Goal: Contribute content: Contribute content

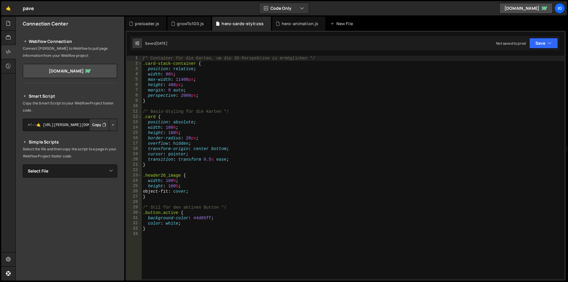
type textarea "margin: 0 auto;"
click at [305, 88] on div "/* Container für die Karten, um die 3D-Perspektive zu ermöglichen */ .card-stac…" at bounding box center [353, 173] width 423 height 234
click at [188, 25] on div "growTo100.js" at bounding box center [190, 24] width 27 height 6
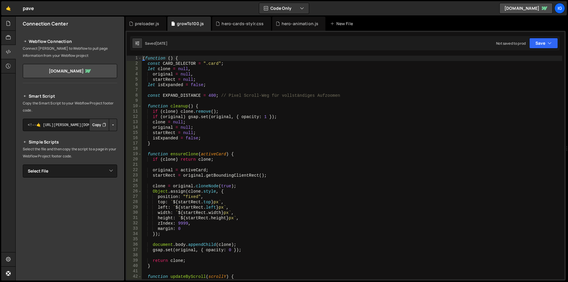
click at [172, 96] on div "( function ( ) { const CARD_SELECTOR = ".card" ; let clone = null , original = …" at bounding box center [351, 173] width 421 height 234
type textarea "})();"
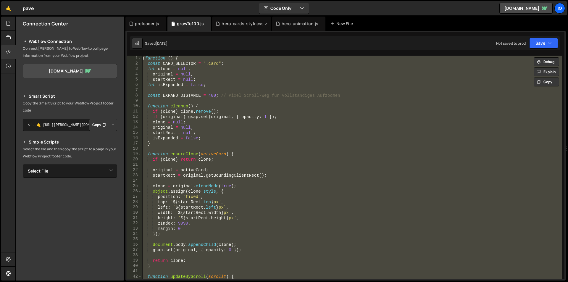
click at [240, 21] on div "hero-cards-stylr.css" at bounding box center [242, 24] width 42 height 6
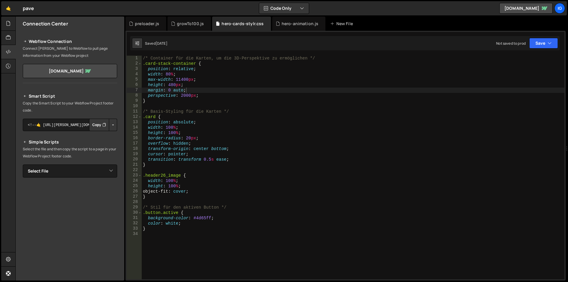
click at [211, 82] on div "/* Container für die Karten, um die 3D-Perspektive zu ermöglichen */ .card-stac…" at bounding box center [353, 173] width 423 height 234
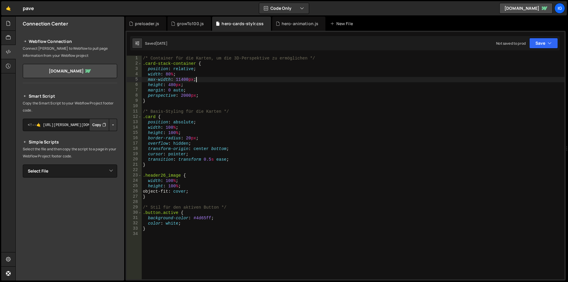
type textarea "}"
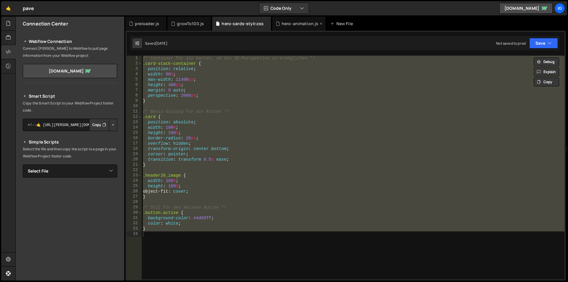
click at [286, 27] on div "hero-animation.js" at bounding box center [299, 24] width 54 height 14
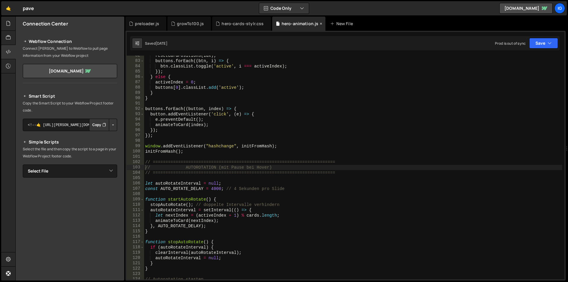
scroll to position [657, 0]
click at [274, 90] on div "resetCardPositions ( idx ) ; buttons . forEach (( btn , i ) => { btn . classLis…" at bounding box center [353, 170] width 418 height 234
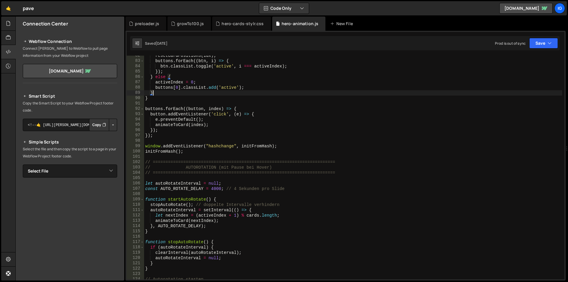
type textarea "});"
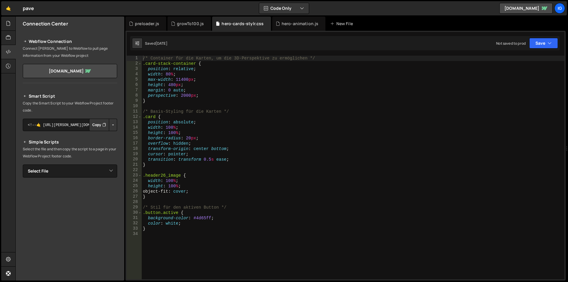
click at [382, 22] on div "preloader.js growTo100.js hero-cards-stylr.css hero-animation.js New File" at bounding box center [345, 24] width 440 height 14
click at [343, 21] on div "New File" at bounding box center [342, 24] width 25 height 6
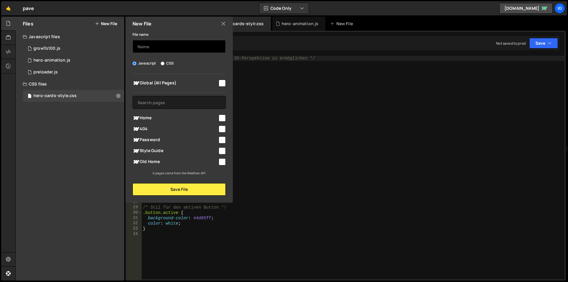
click at [174, 46] on input "text" at bounding box center [178, 46] width 93 height 13
type input "preloader-staging"
click at [196, 61] on div "Javascript CSS" at bounding box center [178, 63] width 93 height 6
click at [221, 81] on input "checkbox" at bounding box center [222, 83] width 7 height 7
checkbox input "true"
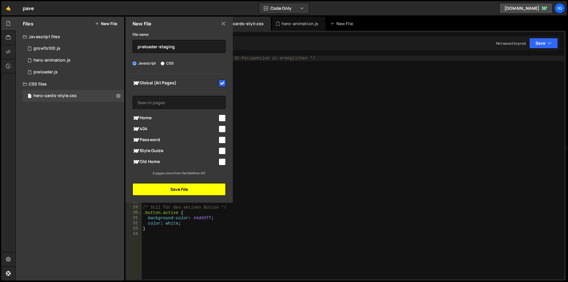
click at [182, 194] on button "Save File" at bounding box center [178, 189] width 93 height 12
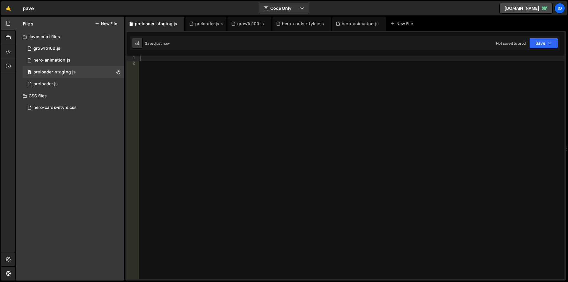
click at [203, 26] on div "preloader.js" at bounding box center [207, 24] width 24 height 6
click at [202, 25] on div "preloader.js" at bounding box center [207, 24] width 24 height 6
click at [206, 30] on div "preloader.js" at bounding box center [205, 24] width 41 height 14
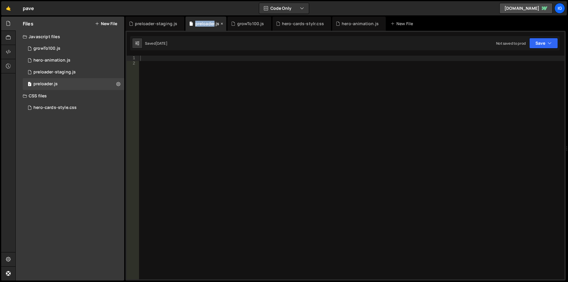
click at [206, 30] on div "preloader.js" at bounding box center [205, 24] width 41 height 14
click at [195, 8] on div "🤙 pave ⚠️ Code is being edited in another browser Code Only Code Only Code + To…" at bounding box center [283, 8] width 565 height 14
click at [178, 24] on icon at bounding box center [180, 24] width 4 height 6
click at [178, 24] on div "growTo100.js" at bounding box center [190, 24] width 27 height 6
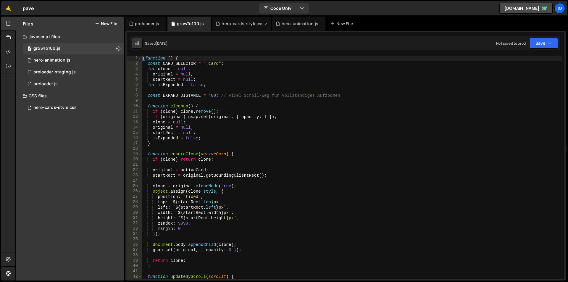
click at [231, 23] on div "hero-cards-stylr.css" at bounding box center [242, 24] width 42 height 6
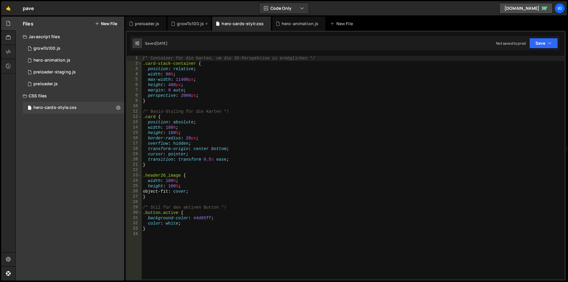
click at [191, 26] on div "growTo100.js" at bounding box center [190, 24] width 27 height 6
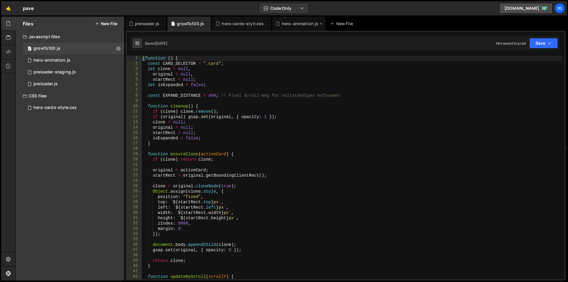
click at [285, 25] on div "hero-animation.js" at bounding box center [300, 24] width 37 height 6
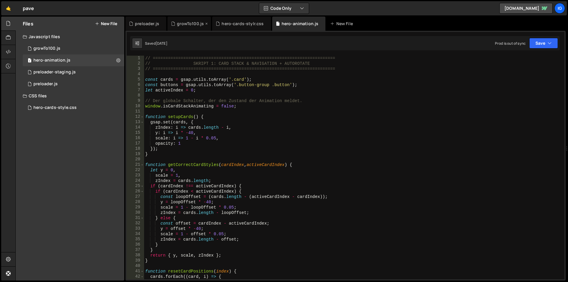
click at [191, 25] on div "growTo100.js" at bounding box center [190, 24] width 27 height 6
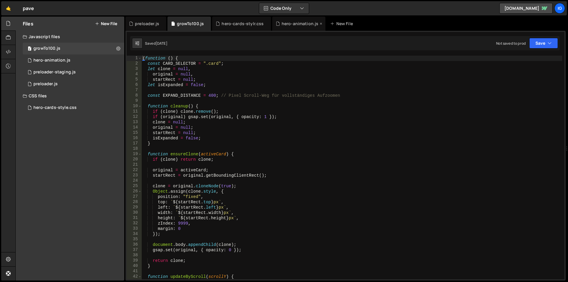
click at [278, 22] on div "hero-animation.js" at bounding box center [297, 24] width 43 height 6
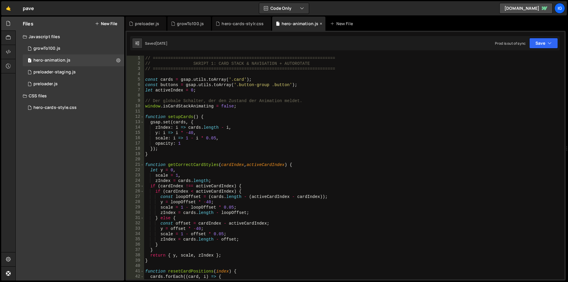
scroll to position [657, 0]
click at [106, 26] on button "New File" at bounding box center [106, 23] width 22 height 5
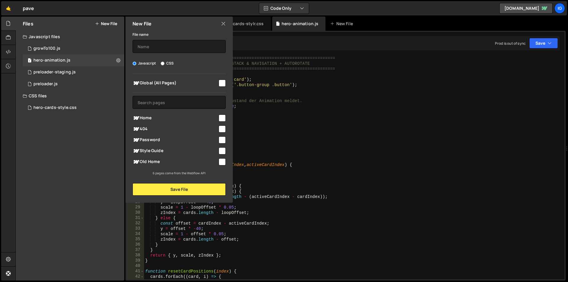
click at [221, 24] on icon at bounding box center [223, 23] width 5 height 7
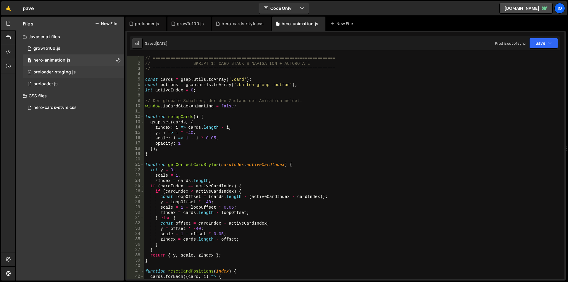
click at [114, 72] on div "1 preloader-staging.js 0" at bounding box center [73, 72] width 101 height 12
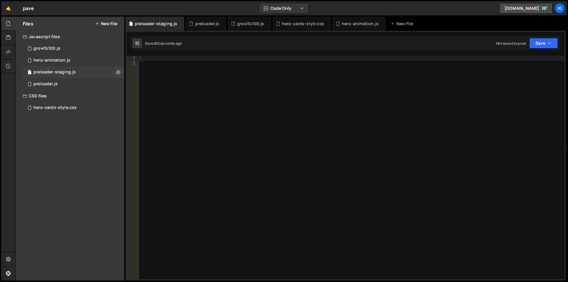
scroll to position [0, 0]
click at [119, 73] on icon at bounding box center [118, 72] width 4 height 6
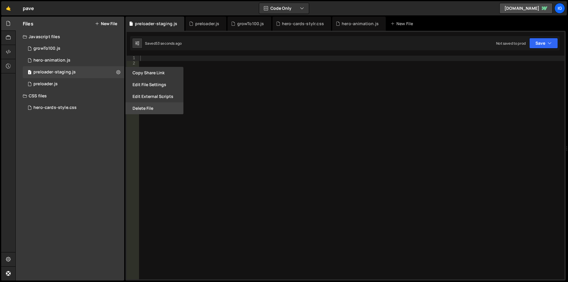
click at [140, 108] on button "Delete File" at bounding box center [154, 108] width 58 height 12
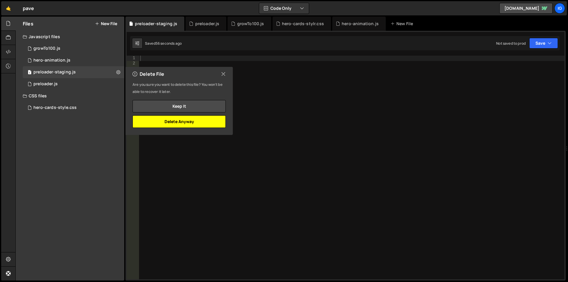
click at [175, 122] on button "Delete Anyway" at bounding box center [178, 121] width 93 height 12
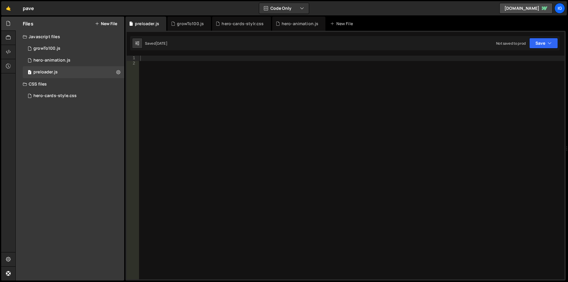
click at [236, 67] on div at bounding box center [351, 173] width 425 height 234
click at [236, 54] on div "1 2 3 4 5 6 7 8 9 10 11 12 13 14 15 16 17 18 19 20 21 22 23 24 25 26 27 28 29 3…" at bounding box center [345, 156] width 440 height 250
click at [6, 6] on link "🤙" at bounding box center [8, 8] width 14 height 14
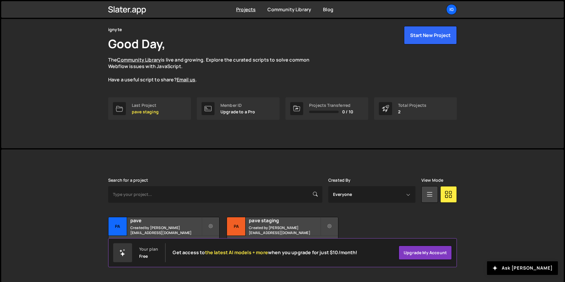
scroll to position [23, 0]
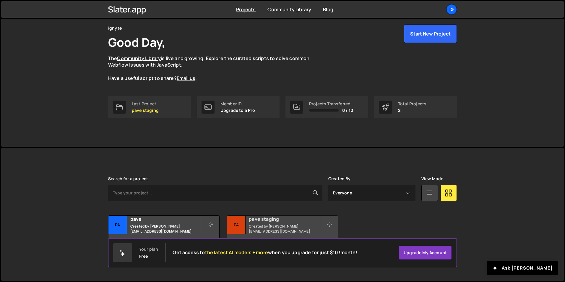
click at [267, 225] on div "pave staging Created by sam@ignyte.studio" at bounding box center [282, 225] width 111 height 18
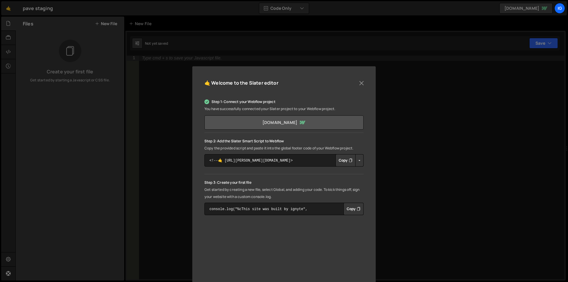
click at [257, 124] on link "[DOMAIN_NAME]" at bounding box center [283, 122] width 159 height 14
click at [361, 80] on button "Close" at bounding box center [361, 83] width 9 height 9
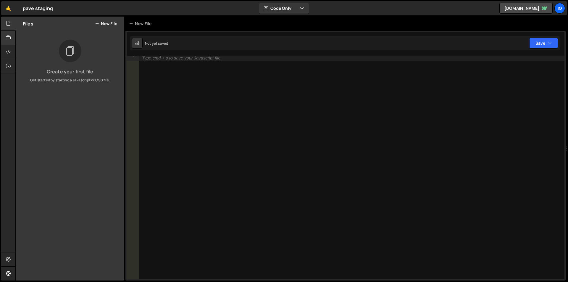
click at [13, 36] on div "Library" at bounding box center [8, 45] width 14 height 57
click at [10, 37] on icon at bounding box center [8, 37] width 5 height 7
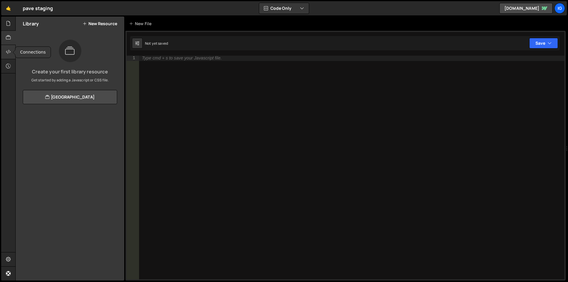
click at [5, 48] on div at bounding box center [8, 52] width 14 height 14
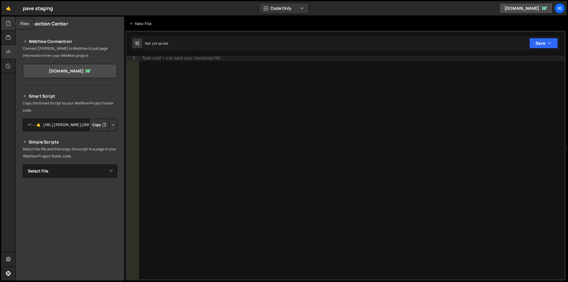
click at [9, 26] on icon at bounding box center [8, 23] width 5 height 7
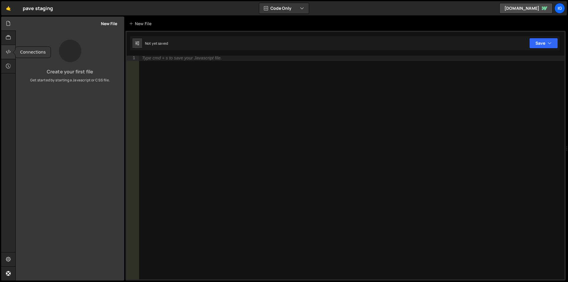
click at [10, 55] on div at bounding box center [8, 52] width 14 height 14
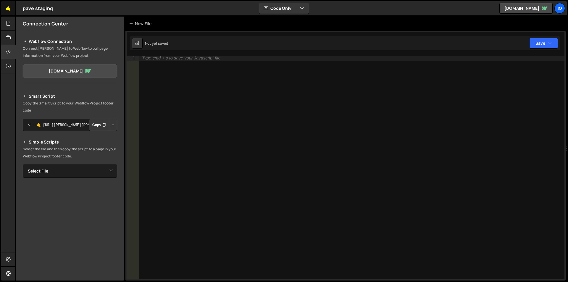
click at [7, 9] on link "🤙" at bounding box center [8, 8] width 14 height 14
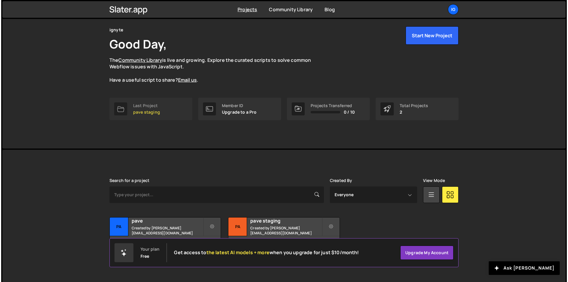
scroll to position [23, 0]
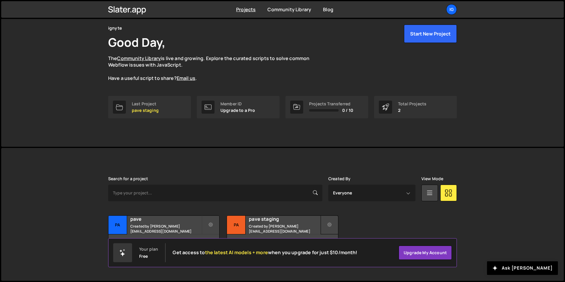
click at [333, 222] on button at bounding box center [330, 224] width 18 height 19
click at [342, 259] on link "Delete Project" at bounding box center [356, 257] width 70 height 9
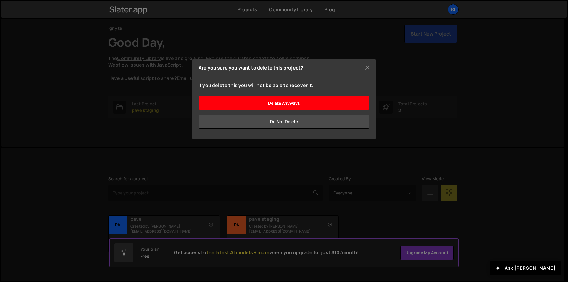
click at [264, 103] on input "Delete anyways" at bounding box center [283, 103] width 171 height 14
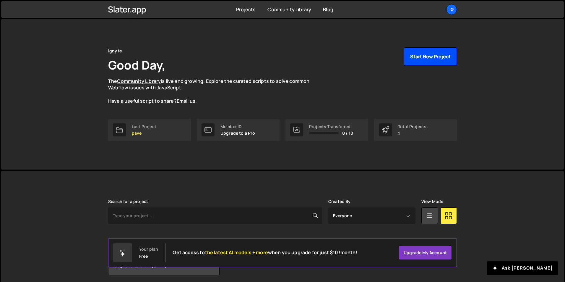
click at [436, 62] on button "Start New Project" at bounding box center [430, 56] width 53 height 18
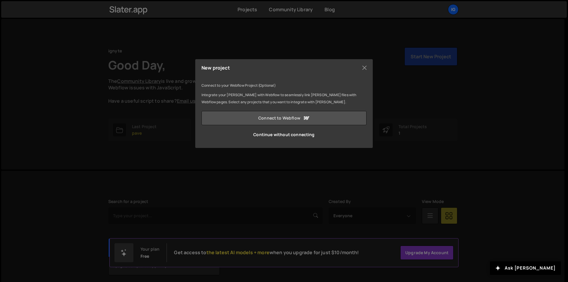
click at [288, 121] on link "Connect to Webflow" at bounding box center [283, 118] width 165 height 14
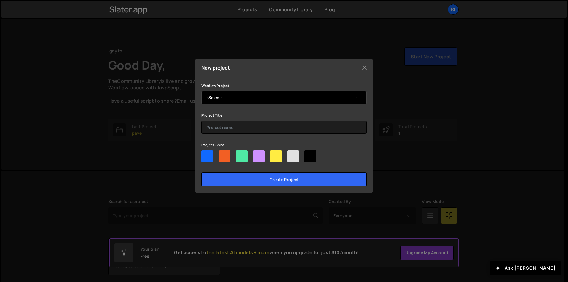
click at [238, 98] on select "-Select- Copy of [DOMAIN_NAME]" at bounding box center [283, 97] width 165 height 13
select select "68b5780a63ef565d1e4d9670"
click at [201, 91] on select "-Select- Copy of [DOMAIN_NAME]" at bounding box center [283, 97] width 165 height 13
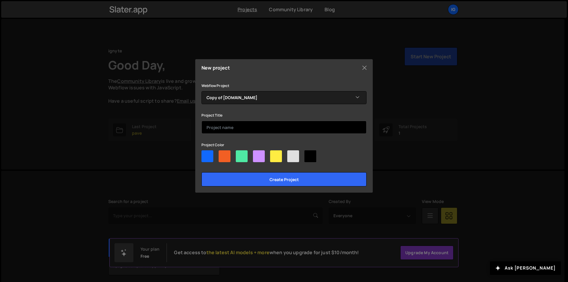
click at [237, 130] on input "text" at bounding box center [283, 127] width 165 height 13
type input "pave staging"
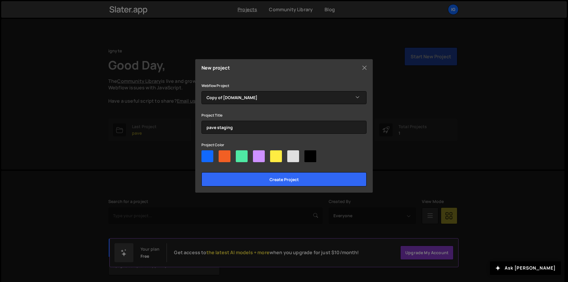
click at [224, 161] on div at bounding box center [225, 156] width 12 height 12
click at [222, 154] on input"] "radio" at bounding box center [221, 152] width 4 height 4
radio input"] "true"
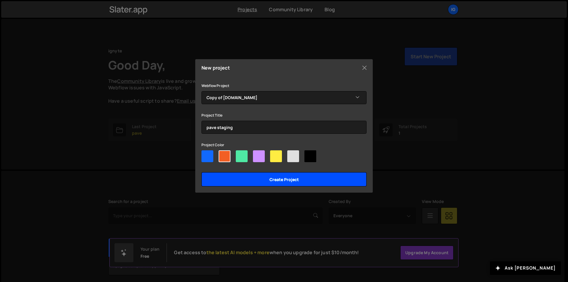
click at [237, 183] on input "Create project" at bounding box center [283, 179] width 165 height 14
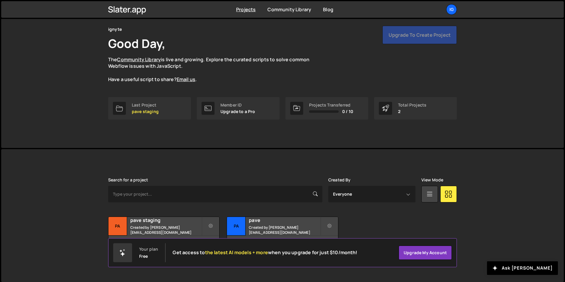
scroll to position [23, 0]
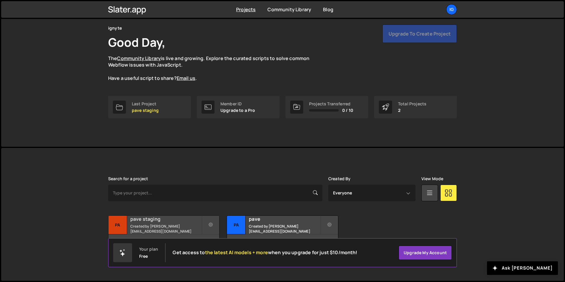
click at [149, 219] on h2 "pave staging" at bounding box center [165, 219] width 71 height 7
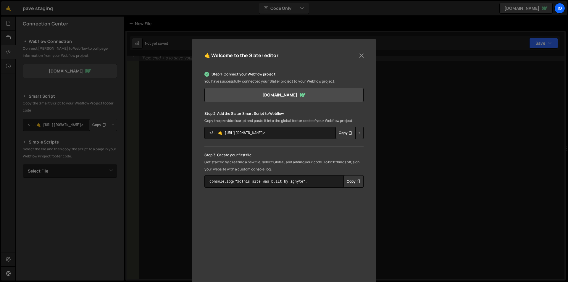
scroll to position [30, 0]
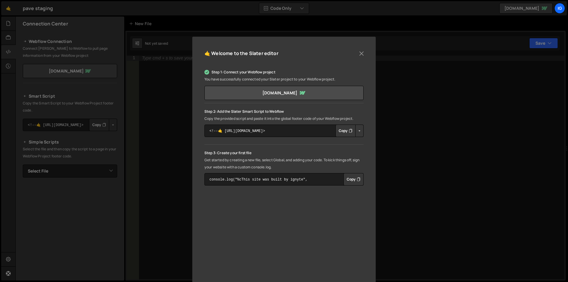
click at [345, 129] on button "Copy" at bounding box center [345, 131] width 20 height 12
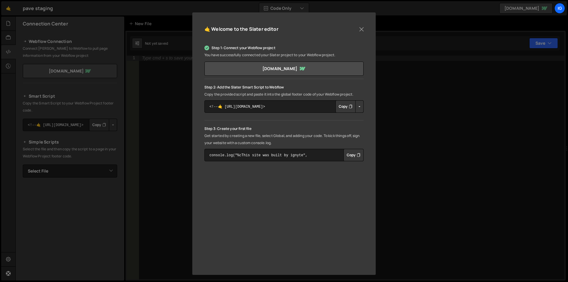
scroll to position [55, 0]
click at [348, 157] on button "Copy" at bounding box center [353, 154] width 20 height 12
click at [154, 93] on div "🤙 Welcome to the Slater editor Step 1: Connect your Webflow project You have su…" at bounding box center [284, 141] width 568 height 282
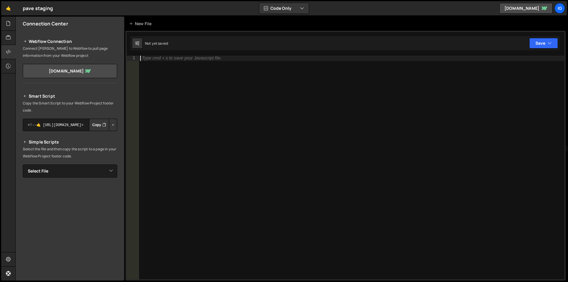
click at [166, 66] on div "Type cmd + s to save your Javascript file." at bounding box center [351, 173] width 425 height 234
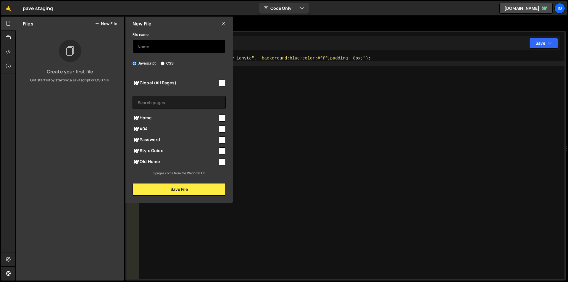
click at [152, 45] on input "text" at bounding box center [178, 46] width 93 height 13
type input "g"
type input "grow-to-100"
click at [223, 81] on input "checkbox" at bounding box center [222, 83] width 7 height 7
checkbox input "true"
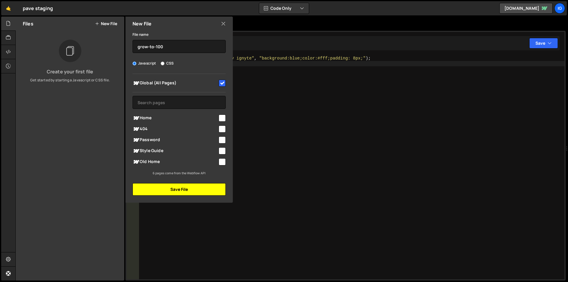
click at [183, 192] on button "Save File" at bounding box center [178, 189] width 93 height 12
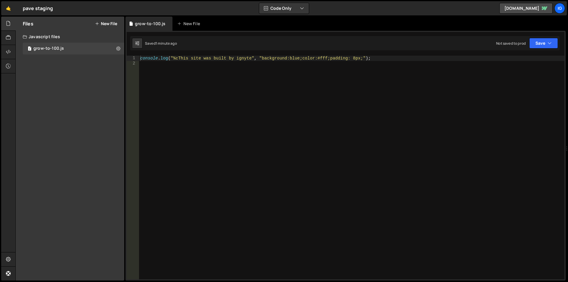
type textarea "console.log("%cThis site was built by ignyte", "background:blue;color:#fff;padd…"
drag, startPoint x: 254, startPoint y: 58, endPoint x: 228, endPoint y: 59, distance: 26.3
click at [228, 59] on div "console . log ( "%cThis site was built by ignyte" , "background:blue;color:#fff…" at bounding box center [351, 173] width 425 height 234
click at [269, 62] on div "console . log ( "%cThis site was built by ignyte" , "background:blue;color:#fff…" at bounding box center [351, 173] width 425 height 234
drag, startPoint x: 352, startPoint y: 60, endPoint x: 175, endPoint y: 63, distance: 177.2
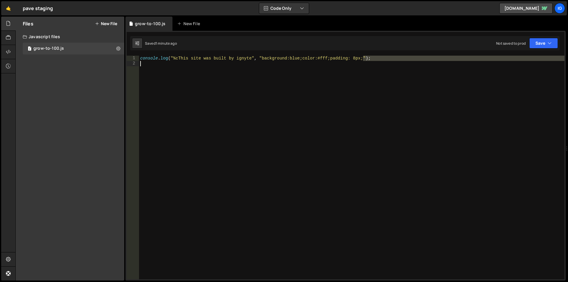
click at [175, 63] on div "console . log ( "%cThis site was built by ignyte" , "background:blue;color:#fff…" at bounding box center [351, 173] width 425 height 234
type textarea "console.log("%cThis site was built by ignyte", "background:blue;color:#fff;padd…"
click at [184, 64] on div "console . log ( "%cThis site was built by ignyte" , "background:blue;color:#fff…" at bounding box center [351, 168] width 425 height 224
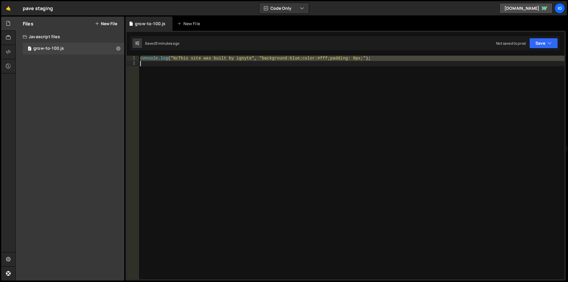
type textarea "console.log("%cThis site was built by ignyte", "background:blue;color:#fff;padd…"
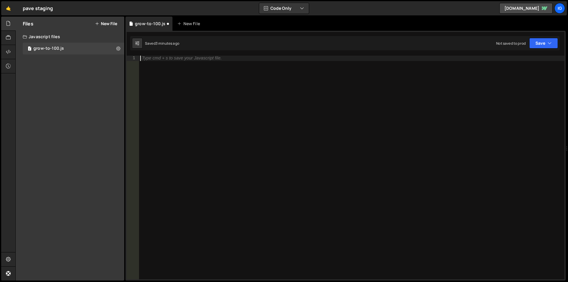
click at [159, 92] on div "Type cmd + s to save your Javascript file." at bounding box center [351, 173] width 425 height 234
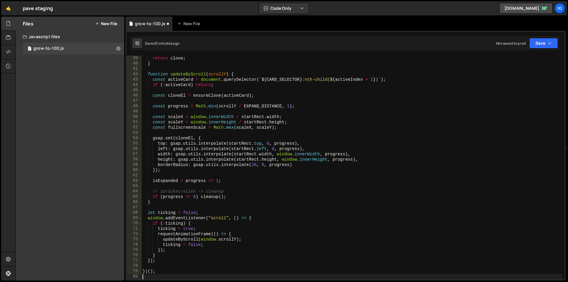
scroll to position [202, 0]
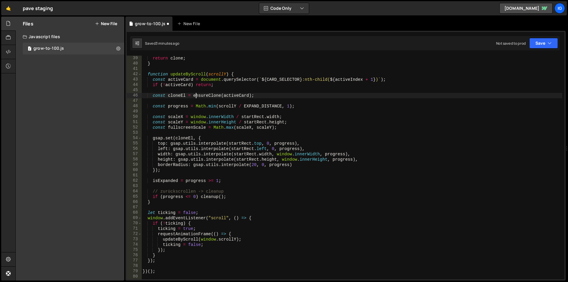
click at [196, 95] on div "return clone ; } function updateByScroll ( scrollY ) { const activeCard = docum…" at bounding box center [351, 173] width 421 height 234
type textarea "const cloneEl = ensureClone(activeCard);"
click at [193, 21] on div "New File" at bounding box center [189, 24] width 25 height 6
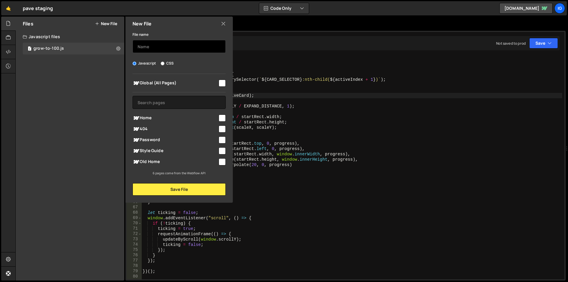
click at [183, 49] on input "text" at bounding box center [178, 46] width 93 height 13
type input "hero-card-style"
click at [171, 64] on label "CSS" at bounding box center [167, 63] width 13 height 6
click at [164, 64] on input "CSS" at bounding box center [163, 64] width 4 height 4
radio input "true"
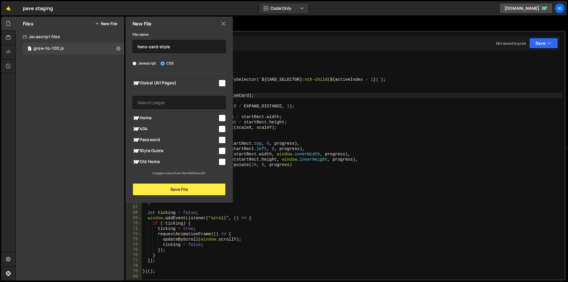
click at [221, 80] on input "checkbox" at bounding box center [222, 83] width 7 height 7
checkbox input "true"
click at [192, 185] on button "Save File" at bounding box center [178, 189] width 93 height 12
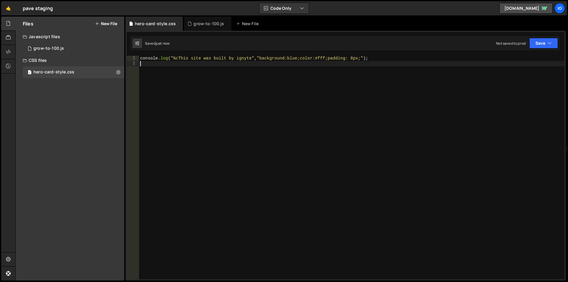
click at [210, 107] on div "console .log ( " %cThis site was built by ignyte " , " background:blue;color:#f…" at bounding box center [351, 173] width 425 height 234
type textarea "console.log("%cThis site was built by ignyte", "background:blue;color:#fff;padd…"
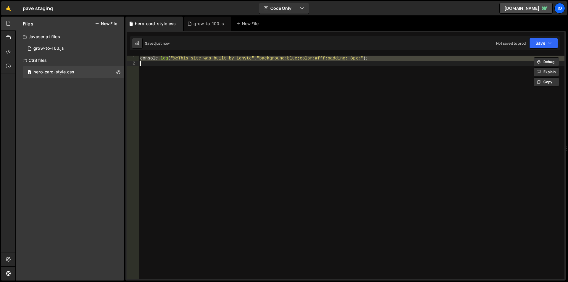
paste textarea
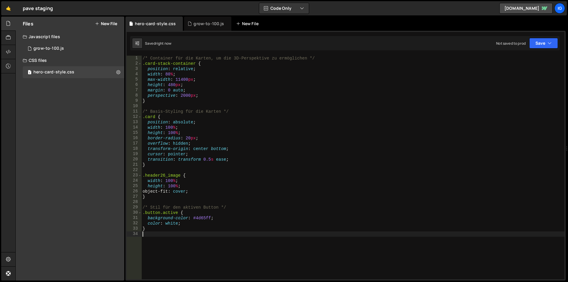
click at [245, 24] on div "New File" at bounding box center [248, 24] width 25 height 6
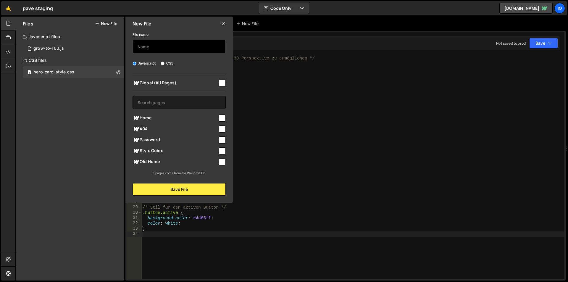
click at [184, 48] on input "text" at bounding box center [178, 46] width 93 height 13
type input "hero-animation"
click at [220, 83] on input "checkbox" at bounding box center [222, 83] width 7 height 7
checkbox input "true"
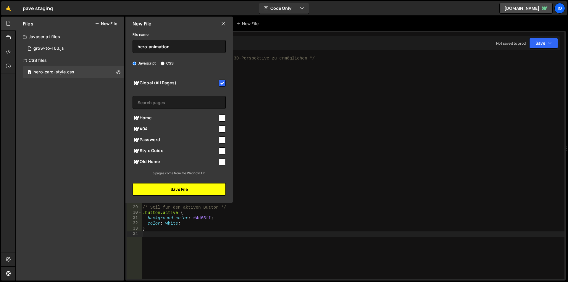
click at [186, 194] on button "Save File" at bounding box center [178, 189] width 93 height 12
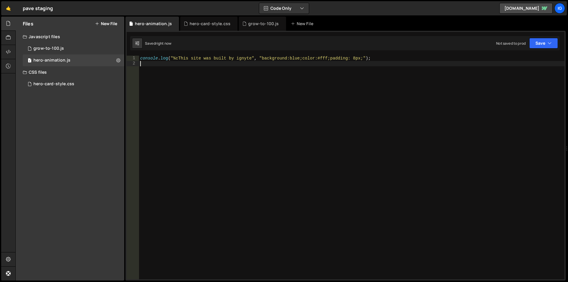
click at [222, 136] on div "console . log ( "%cThis site was built by ignyte" , "background:blue;color:#fff…" at bounding box center [351, 173] width 425 height 234
type textarea "console.log("%cThis site was built by ignyte", "background:blue;color:#fff;padd…"
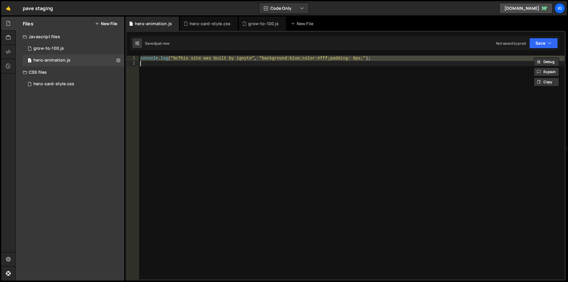
paste textarea
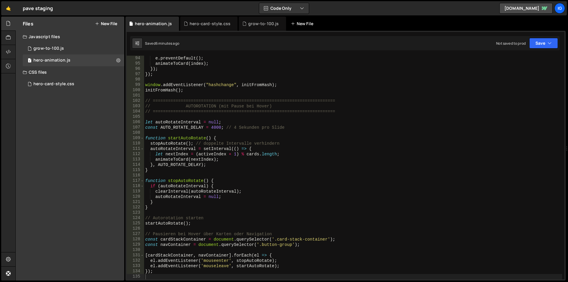
click at [303, 27] on div "New File" at bounding box center [304, 24] width 35 height 14
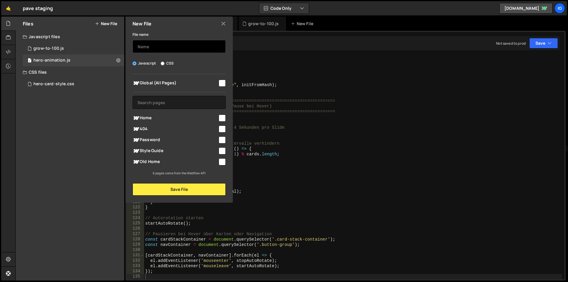
click at [185, 44] on input "text" at bounding box center [178, 46] width 93 height 13
type input "master-script"
click at [219, 83] on input "checkbox" at bounding box center [222, 83] width 7 height 7
checkbox input "true"
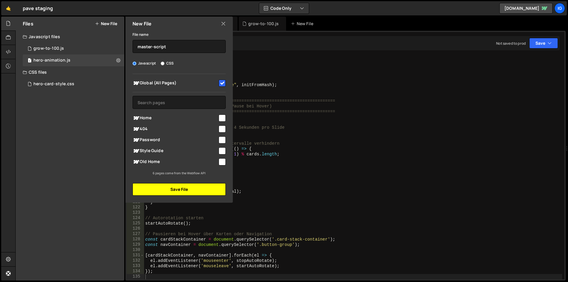
click at [190, 187] on button "Save File" at bounding box center [178, 189] width 93 height 12
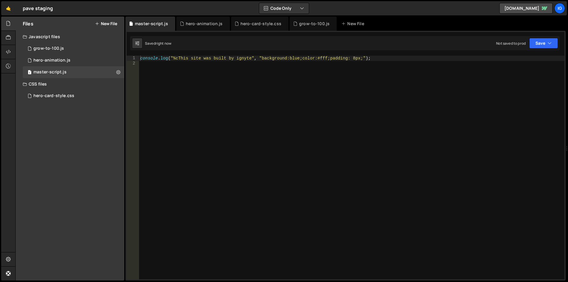
click at [194, 101] on div "console . log ( "%cThis site was built by ignyte" , "background:blue;color:#fff…" at bounding box center [351, 173] width 425 height 234
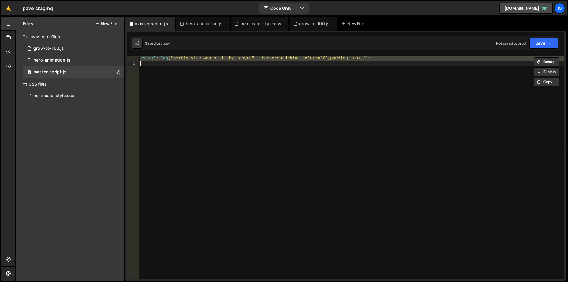
paste textarea "})();"
type textarea "})();"
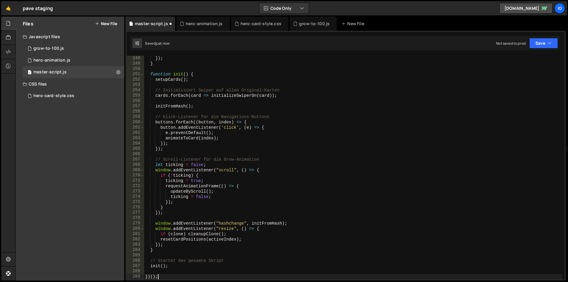
scroll to position [1315, 0]
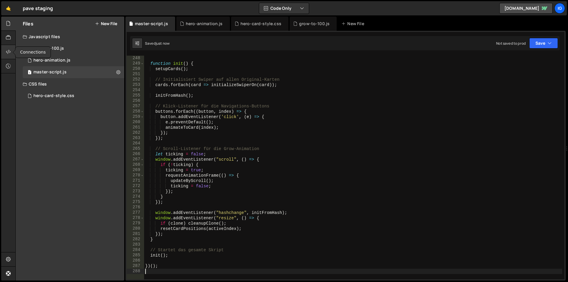
click at [7, 49] on icon at bounding box center [8, 51] width 5 height 7
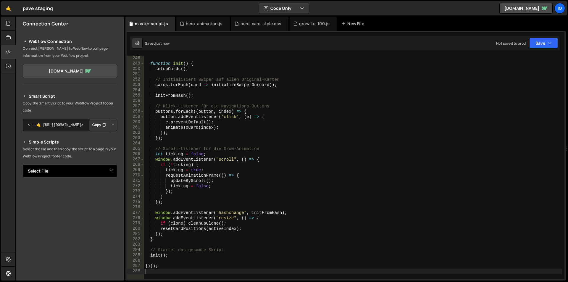
click at [70, 175] on select "Select File grow-to-100.js hero-card-style.css hero-animation.js master-script.…" at bounding box center [70, 170] width 94 height 13
click at [23, 164] on select "Select File grow-to-100.js hero-card-style.css hero-animation.js master-script.…" at bounding box center [70, 170] width 94 height 13
click at [100, 191] on button "Copy" at bounding box center [99, 191] width 20 height 12
click at [74, 171] on select "Select File grow-to-100.js hero-card-style.css hero-animation.js master-script.…" at bounding box center [70, 170] width 94 height 13
select select "45784"
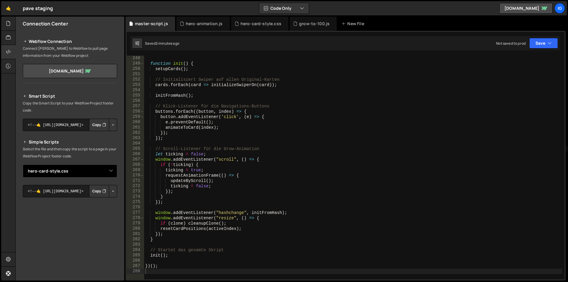
click at [23, 164] on select "Select File grow-to-100.js hero-card-style.css hero-animation.js master-script.…" at bounding box center [70, 170] width 94 height 13
click at [97, 193] on button "Copy" at bounding box center [99, 191] width 20 height 12
click at [209, 26] on div "hero-animation.js" at bounding box center [204, 24] width 37 height 6
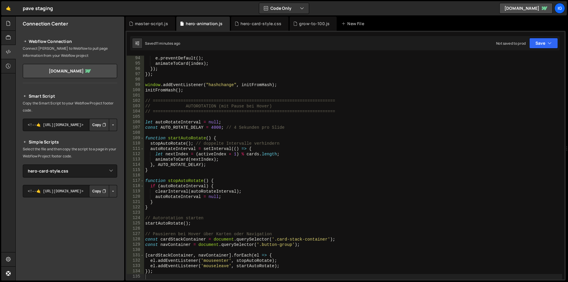
click at [194, 109] on div "e . preventDefault ( ) ; animateToCard ( index ) ; }) ; }) ; window . addEventL…" at bounding box center [353, 173] width 418 height 234
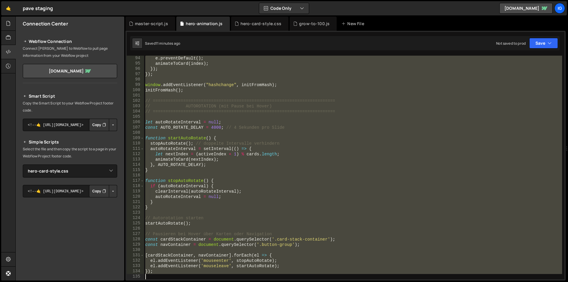
type textarea "});"
click at [153, 26] on div "master-script.js" at bounding box center [151, 24] width 33 height 6
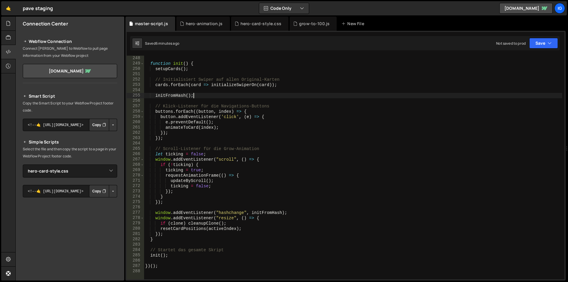
click at [203, 98] on div "function init ( ) { setupCards ( ) ; // Initialisiert Swiper auf allen Original…" at bounding box center [353, 173] width 418 height 234
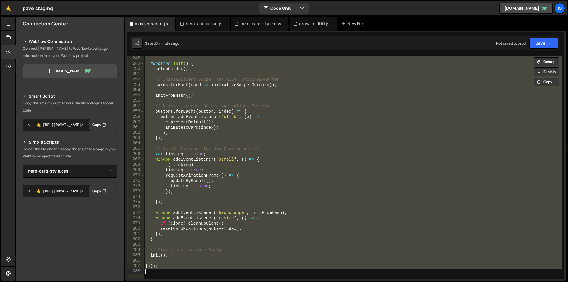
paste textarea
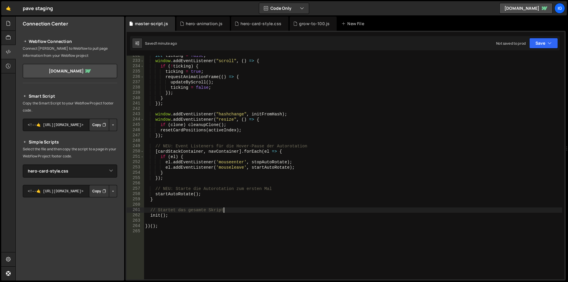
click at [229, 208] on div "let ticking = false ; window . addEventListener ( "scroll" , ( ) => { if ( ! ti…" at bounding box center [353, 170] width 418 height 234
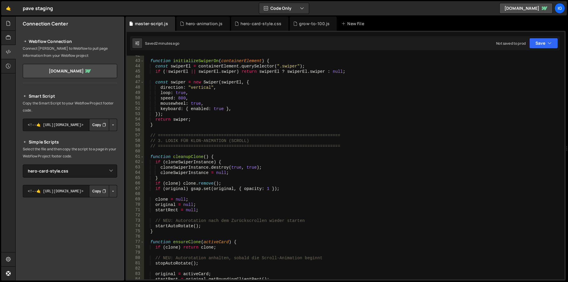
scroll to position [203, 0]
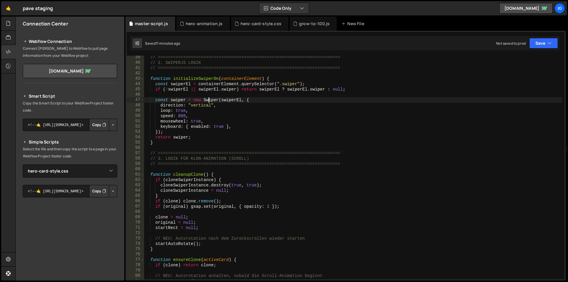
click at [208, 101] on div "// ======================================================================== // …" at bounding box center [353, 172] width 418 height 234
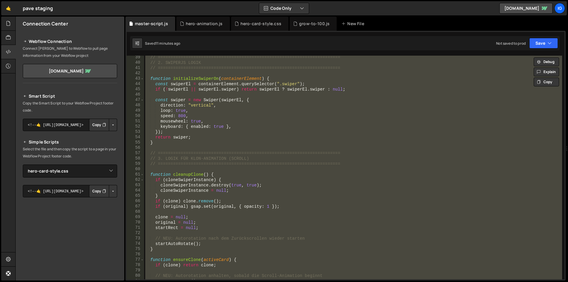
paste textarea
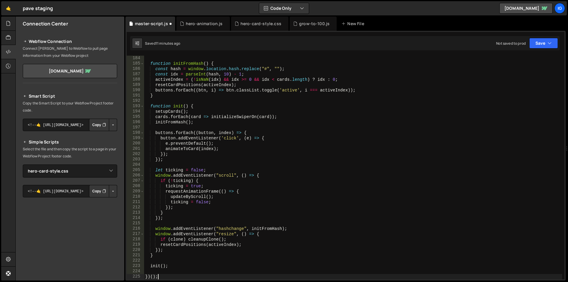
scroll to position [974, 0]
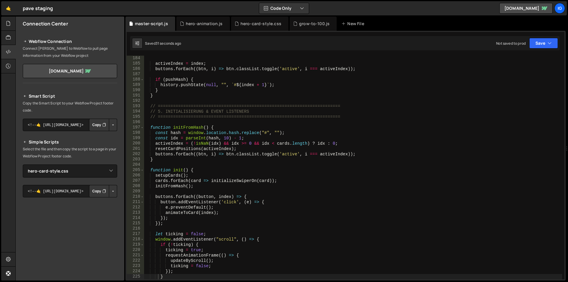
click at [199, 116] on div "activeIndex = index ; buttons . forEach (( btn , i ) => btn . classList . toggl…" at bounding box center [353, 173] width 418 height 234
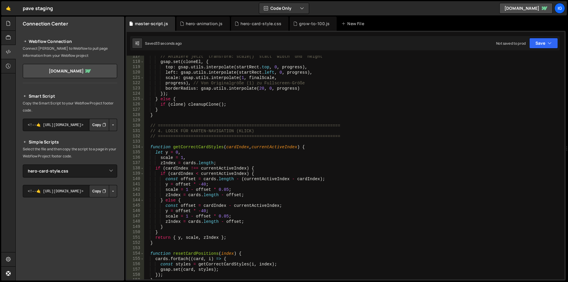
scroll to position [619, 0]
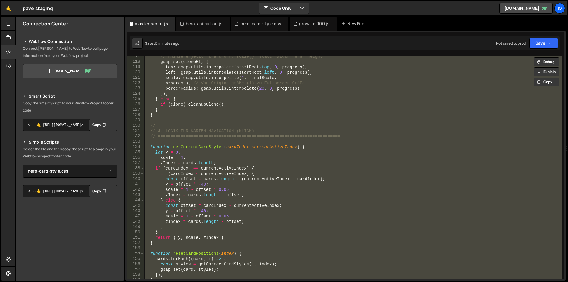
click at [186, 132] on div "// Animiere jetzt `transform: scale()` statt `width` und `height` gsap . set ( …" at bounding box center [353, 168] width 418 height 224
paste textarea
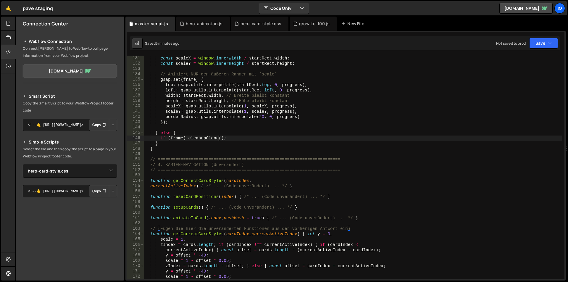
click at [219, 138] on div "const scaleX = window . innerWidth / startRect . width ; const scaleY = window …" at bounding box center [353, 173] width 418 height 234
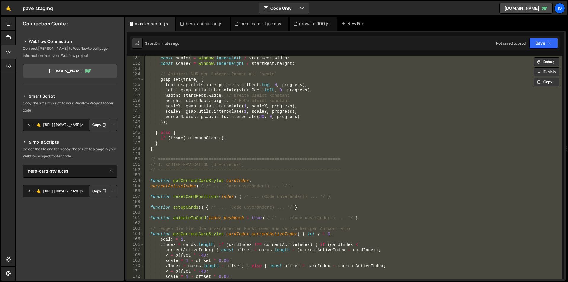
paste textarea
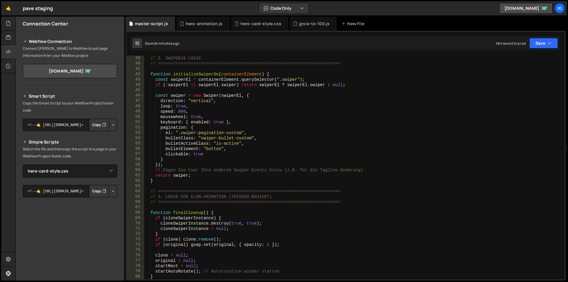
scroll to position [202, 0]
click at [259, 174] on div "// 2. SWIPERJS LOGIK // =======================================================…" at bounding box center [353, 173] width 418 height 234
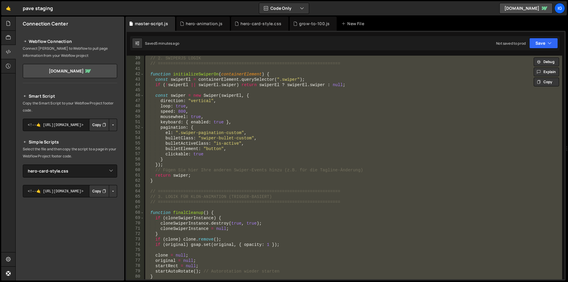
paste textarea
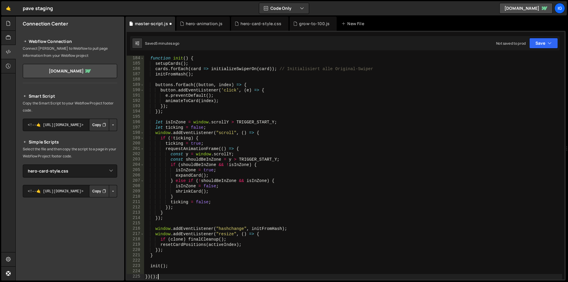
scroll to position [1001, 0]
click at [259, 174] on div "function init ( ) { setupCards ( ) ; cards . forEach ( card => initializeSwiper…" at bounding box center [353, 173] width 418 height 234
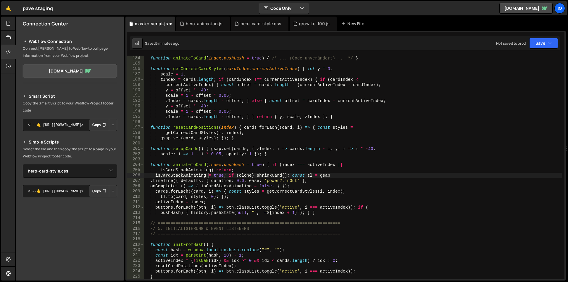
scroll to position [974, 0]
click at [0, 14] on div "Hold on a sec... Are you certain you wish to leave this page? Any changes you'v…" at bounding box center [284, 141] width 568 height 282
click at [186, 119] on div "function animateToCard ( index , pushHash = true ) { /* ... (Code unverändert) …" at bounding box center [353, 173] width 418 height 234
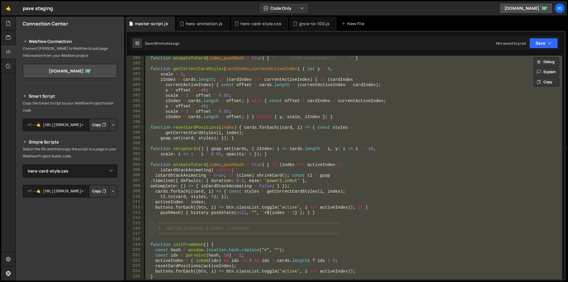
paste textarea
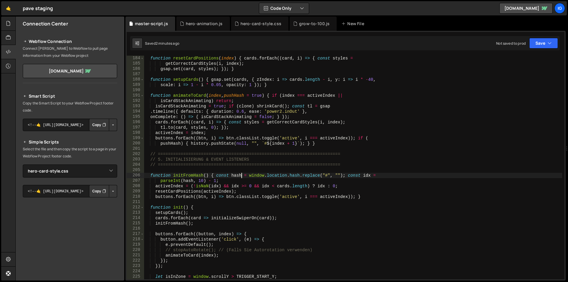
click at [242, 176] on div "function resetCardPositions ( index ) { cards . forEach (( card , i ) => { cons…" at bounding box center [353, 173] width 418 height 234
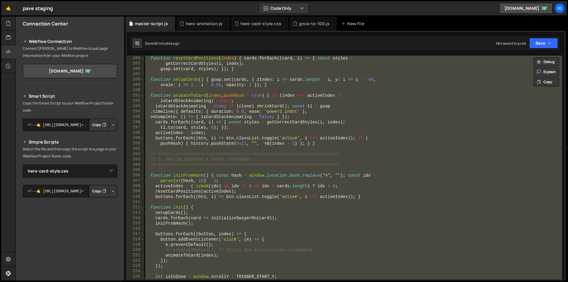
paste textarea
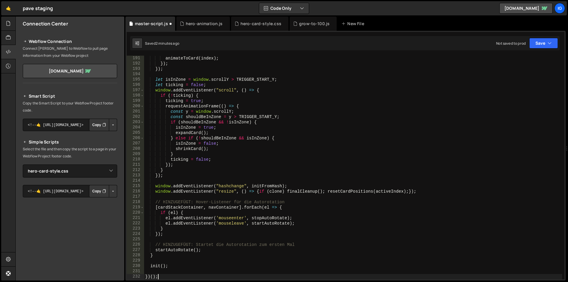
scroll to position [1011, 0]
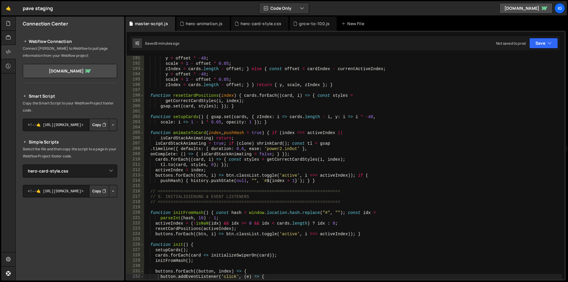
click at [208, 182] on div "y = offset * - 40 ; scale = 1 - offset * 0.05 ; zIndex = cards . length - offse…" at bounding box center [353, 173] width 418 height 234
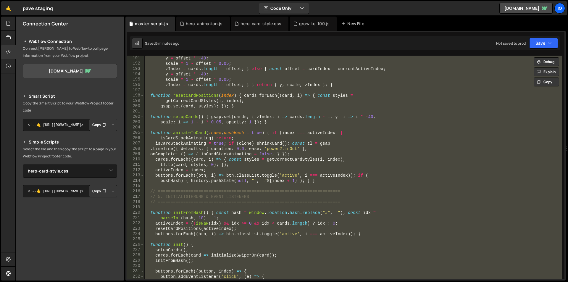
paste textarea
type textarea "})();"
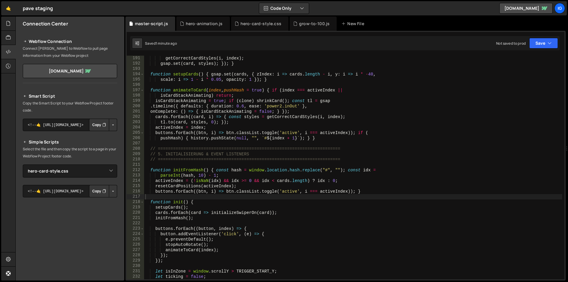
click at [180, 103] on div "getCorrectCardStyles ( i , index ) ; gsap . set ( card , styles ) ; }) ; } func…" at bounding box center [353, 173] width 418 height 234
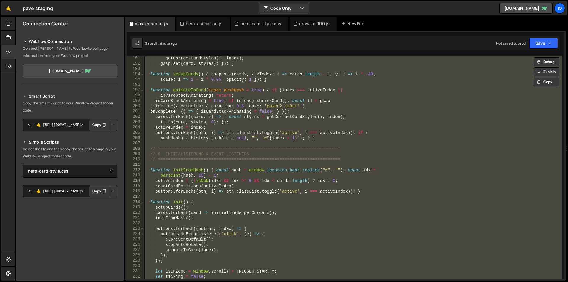
paste textarea
type textarea "})();"
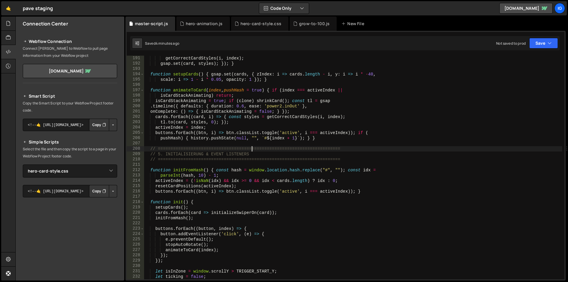
click at [252, 149] on div "getCorrectCardStyles ( i , index ) ; gsap . set ( card , styles ) ; }) ; } func…" at bounding box center [353, 173] width 418 height 234
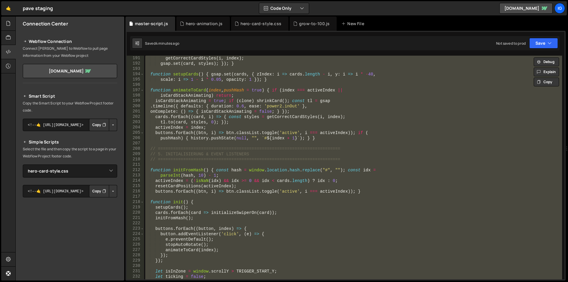
paste textarea
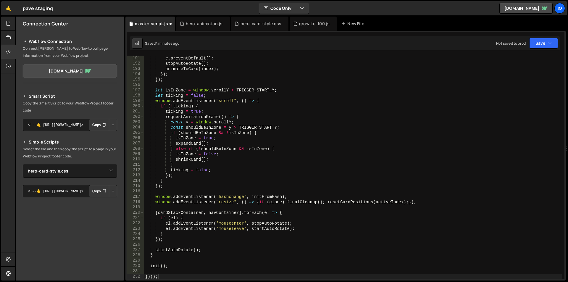
click at [208, 44] on div "Saved 4 minutes ago Not saved to prod Upgrade to Edit Save Save to Staging S Sa…" at bounding box center [344, 43] width 429 height 14
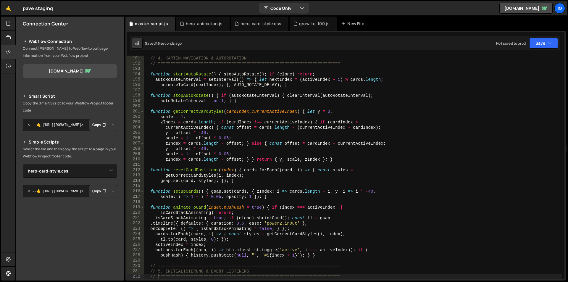
click at [209, 137] on div "// 4. KARTEN-NAVIGATION & AUTOROTATION // =====================================…" at bounding box center [353, 173] width 418 height 234
click at [177, 111] on div "// 4. KARTEN-NAVIGATION & AUTOROTATION // =====================================…" at bounding box center [353, 173] width 418 height 234
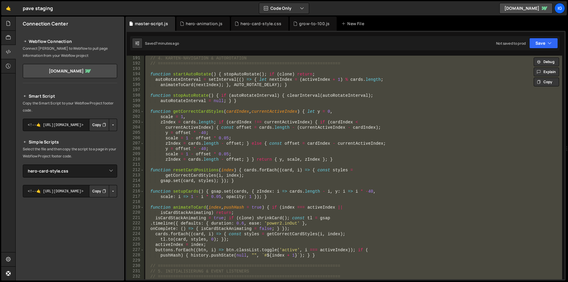
paste textarea
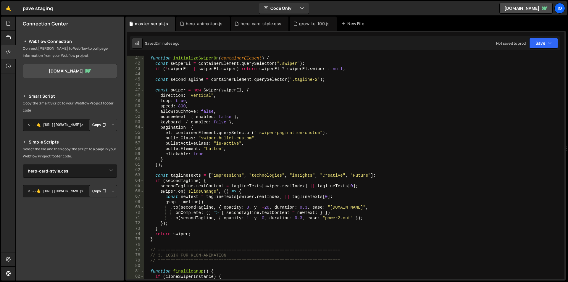
scroll to position [195, 0]
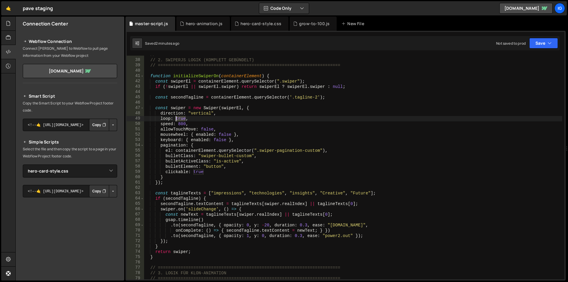
drag, startPoint x: 186, startPoint y: 120, endPoint x: 176, endPoint y: 118, distance: 10.0
click at [176, 118] on div "// ======================================================================== // …" at bounding box center [353, 169] width 418 height 234
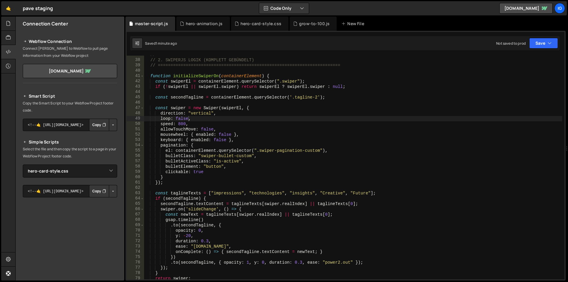
click at [188, 161] on div "// ======================================================================== // …" at bounding box center [353, 169] width 418 height 234
click at [213, 173] on div "// ======================================================================== // …" at bounding box center [353, 169] width 418 height 234
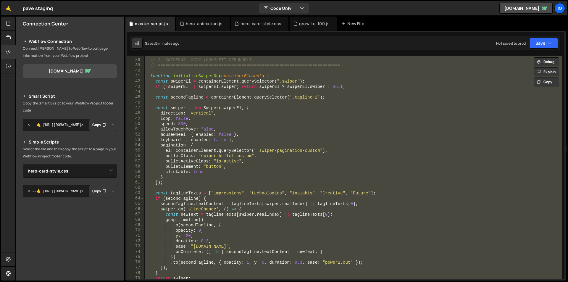
click at [175, 139] on div "// ======================================================================== // …" at bounding box center [353, 168] width 418 height 224
paste textarea
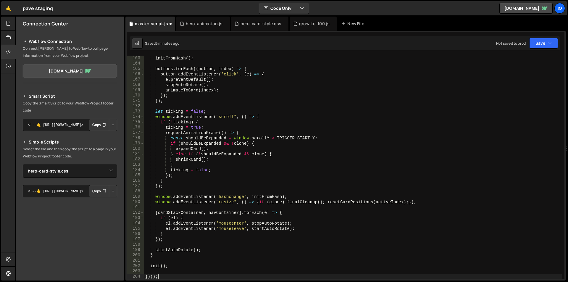
type textarea "function setupCards() { gsap.set(cards, { zIndex: i => cards.length - i, y: i =…"
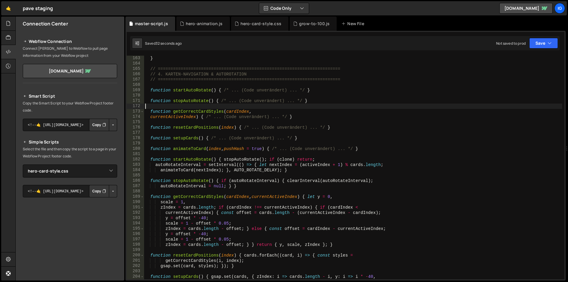
click at [191, 106] on div "} // ======================================================================== /…" at bounding box center [353, 173] width 418 height 234
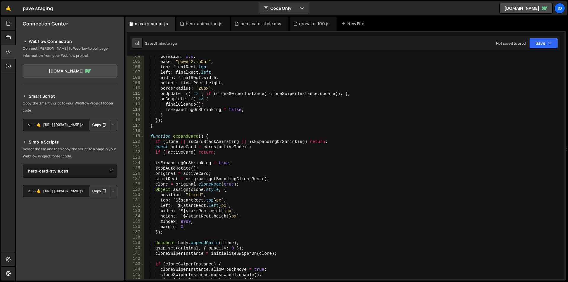
scroll to position [550, 0]
click at [234, 158] on div "duration : 0.6 , ease : "power2.inOut" , top : finalRect . top , left : finalRe…" at bounding box center [353, 171] width 418 height 234
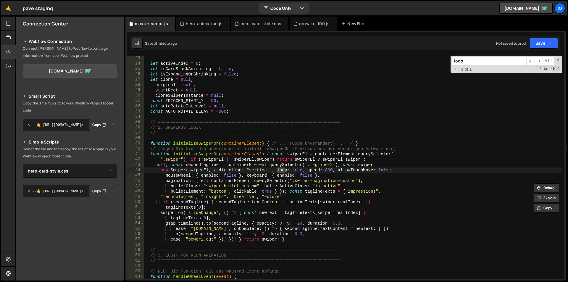
scroll to position [117, 0]
type input "loop"
click at [302, 171] on div "let activeIndex = 0 ; let isCardStackAnimating = false ; let isExpandingOrShrin…" at bounding box center [353, 173] width 418 height 234
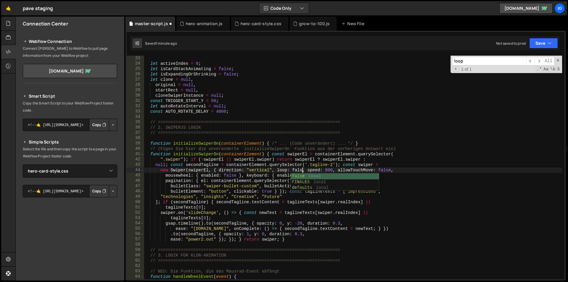
scroll to position [0, 67]
click at [317, 179] on div "let activeIndex = 0 ; let isCardStackAnimating = false ; let isExpandingOrShrin…" at bounding box center [353, 173] width 418 height 234
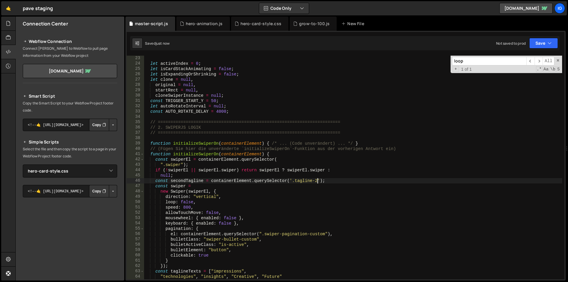
type textarea "const secondTagline = containerElement.querySelector('.tagline-2');"
click at [227, 135] on div "let activeIndex = 0 ; let isCardStackAnimating = false ; let isExpandingOrShrin…" at bounding box center [353, 173] width 418 height 234
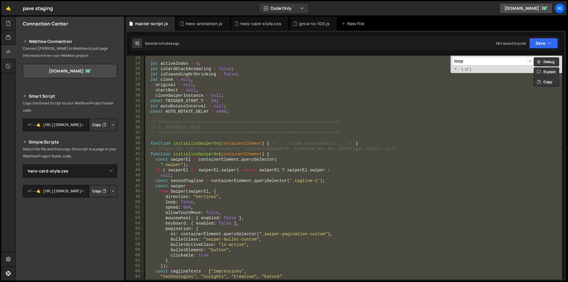
paste textarea
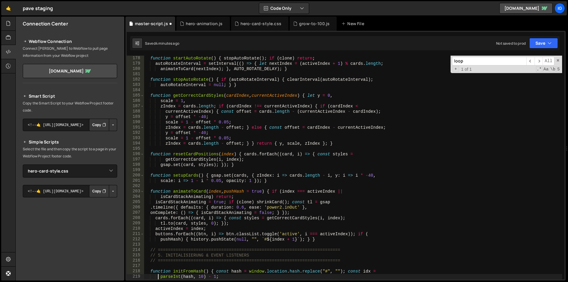
scroll to position [942, 0]
click at [177, 123] on div "function startAutoRotate ( ) { stopAutoRotate ( ) ; if ( clone ) return ; autoR…" at bounding box center [353, 173] width 418 height 234
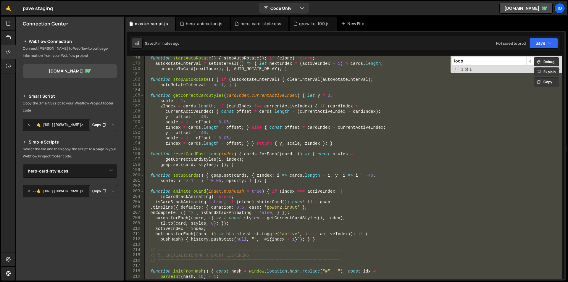
paste textarea
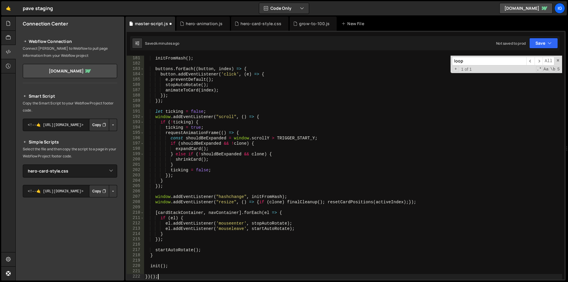
type textarea "parseInt(hash, 10) - 1;"
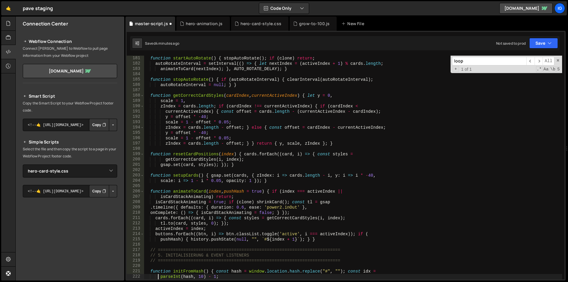
scroll to position [958, 0]
click at [179, 151] on div "function startAutoRotate ( ) { stopAutoRotate ( ) ; if ( clone ) return ; autoR…" at bounding box center [353, 173] width 418 height 234
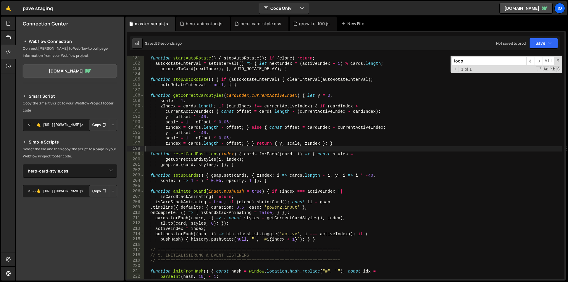
click at [185, 135] on div "function startAutoRotate ( ) { stopAutoRotate ( ) ; if ( clone ) return ; autoR…" at bounding box center [353, 173] width 418 height 234
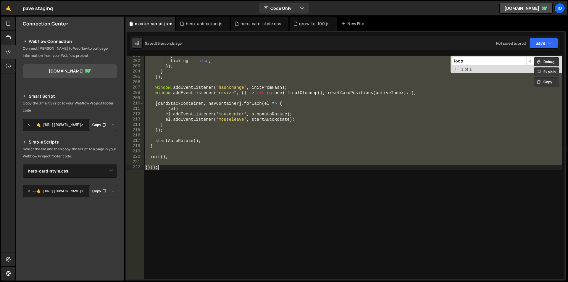
scroll to position [1323, 0]
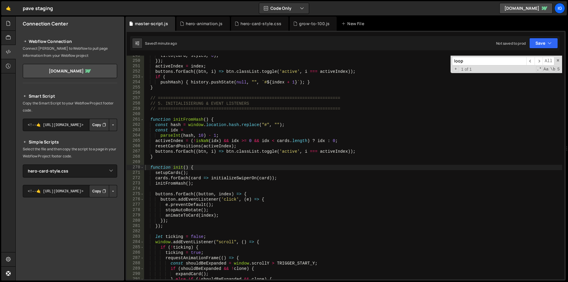
click at [253, 180] on div "tl . to ( card , styles , 0 ) ; }) ; activeIndex = index ; buttons . forEach ((…" at bounding box center [353, 170] width 418 height 234
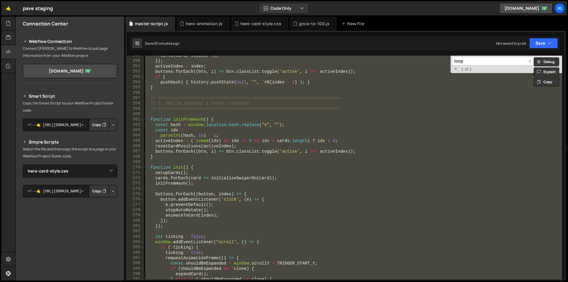
click at [257, 159] on div "tl . to ( card , styles , 0 ) ; }) ; activeIndex = index ; buttons . forEach ((…" at bounding box center [353, 168] width 418 height 224
paste textarea
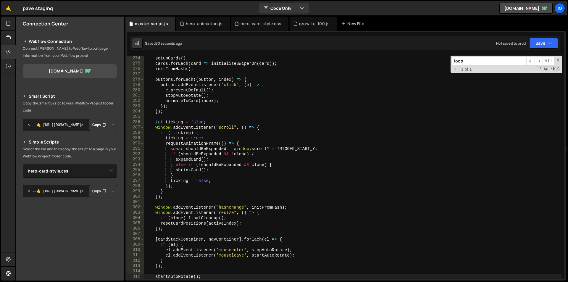
click at [219, 161] on div "setupCards ( ) ; cards . forEach ( card => initializeSwiperOn ( card )) ; initF…" at bounding box center [353, 173] width 418 height 234
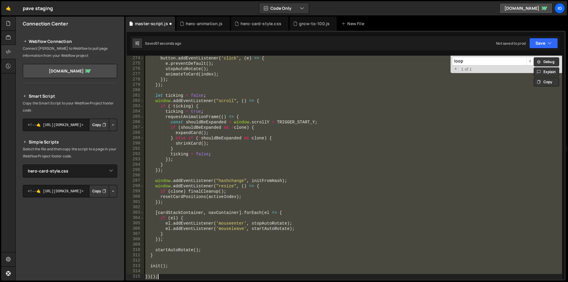
type textarea "})();"
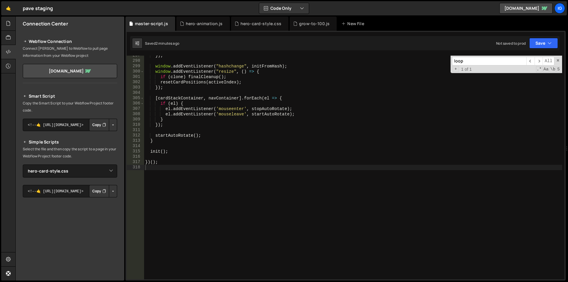
click at [211, 172] on div "}) ; window . addEventListener ( "hashchange" , initFromHash ) ; window . addEv…" at bounding box center [353, 170] width 418 height 234
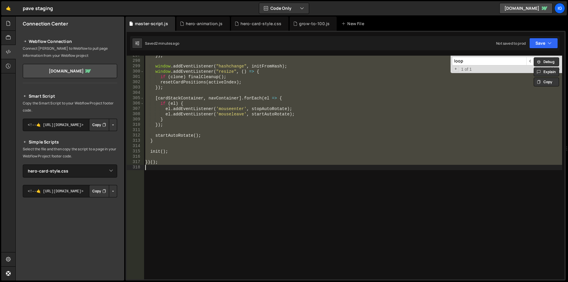
paste textarea
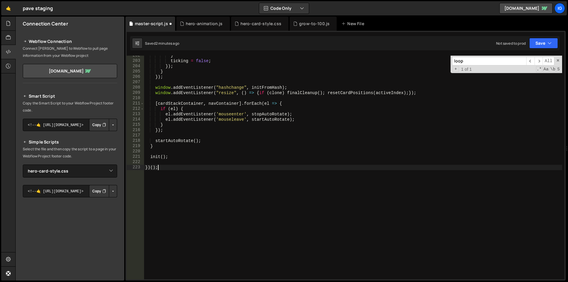
scroll to position [1110, 0]
type textarea "resetCardPositions(activeIndex);"
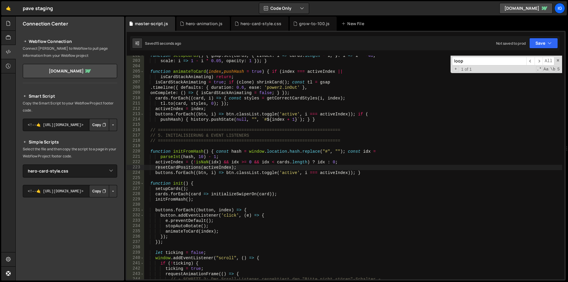
click at [202, 144] on div "function setupCards ( ) { gsap . set ( cards , { zIndex : i => cards . length -…" at bounding box center [353, 170] width 418 height 234
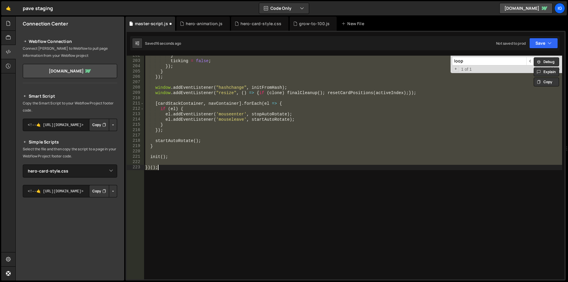
type textarea "})();"
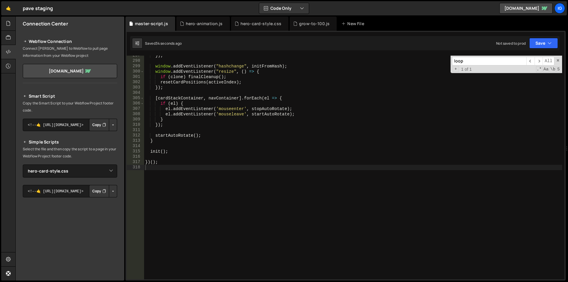
click at [222, 176] on div "}) ; window . addEventListener ( "hashchange" , initFromHash ) ; window . addEv…" at bounding box center [353, 170] width 418 height 234
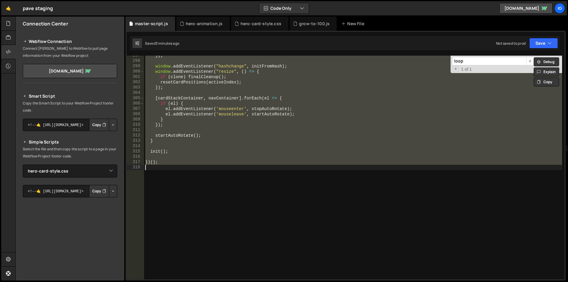
click at [180, 151] on div "}) ; window . addEventListener ( "hashchange" , initFromHash ) ; window . addEv…" at bounding box center [353, 168] width 418 height 224
paste textarea
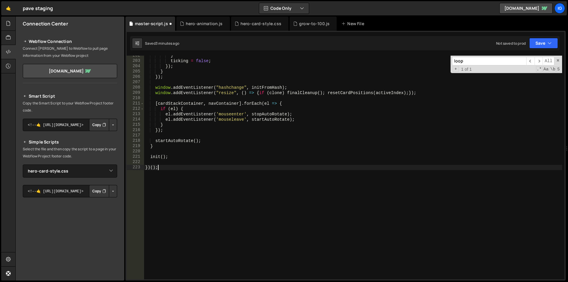
click at [198, 195] on div "} ticking = false ; }) ; } }) ; window . addEventListener ( "hashchange" , init…" at bounding box center [353, 170] width 418 height 234
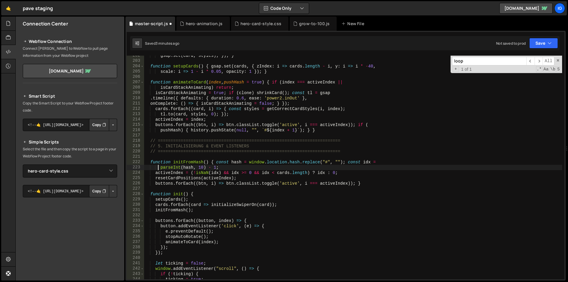
scroll to position [1073, 0]
click at [171, 165] on div "gsap . set ( card , styles ) ; }) ; } function setupCards ( ) { gsap . set ( ca…" at bounding box center [353, 170] width 418 height 234
type textarea "})();"
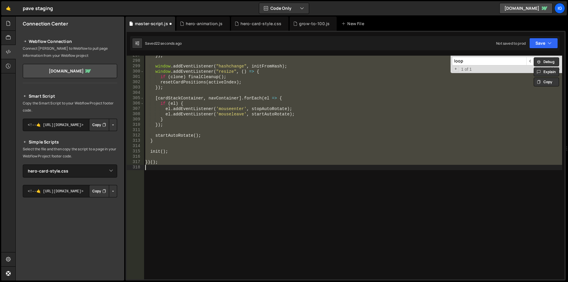
scroll to position [1578, 0]
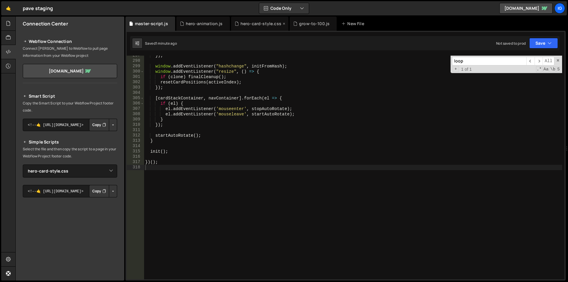
click at [251, 22] on div "hero-card-style.css" at bounding box center [260, 24] width 41 height 6
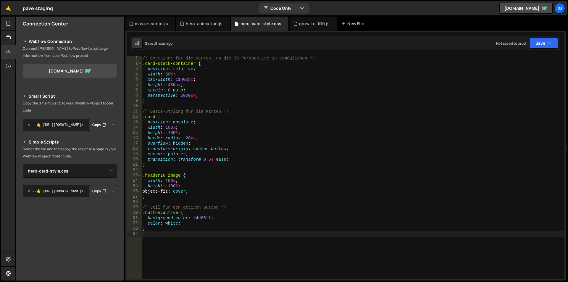
click at [171, 87] on div "/* Container für die Karten, um die 3D-Perspektive zu ermöglichen */ .card-stac…" at bounding box center [352, 173] width 423 height 234
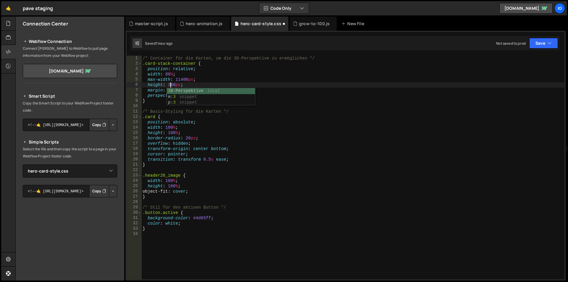
click at [194, 134] on div "/* Container für die Karten, um die 3D-Perspektive zu ermöglichen */ .card-stac…" at bounding box center [352, 173] width 423 height 234
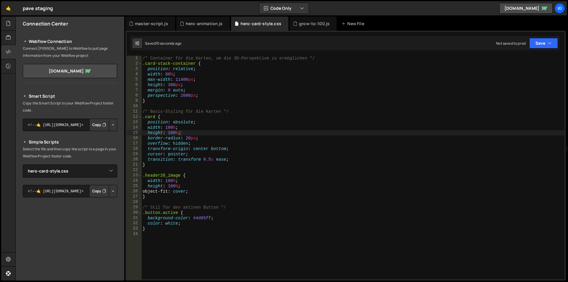
click at [174, 86] on div "/* Container für die Karten, um die 3D-Perspektive zu ermöglichen */ .card-stac…" at bounding box center [352, 173] width 423 height 234
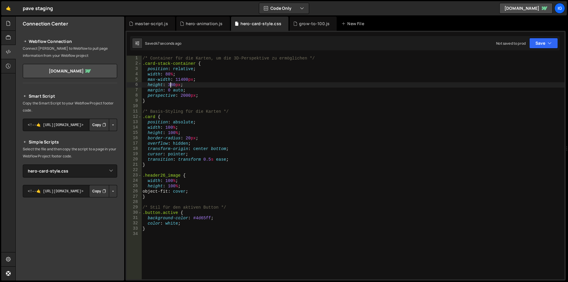
click at [170, 86] on div "/* Container für die Karten, um die 3D-Perspektive zu ermöglichen */ .card-stac…" at bounding box center [352, 173] width 423 height 234
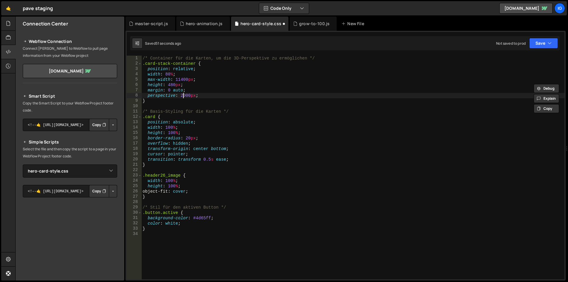
click at [182, 96] on div "/* Container für die Karten, um die 3D-Perspektive zu ermöglichen */ .card-stac…" at bounding box center [352, 173] width 423 height 234
click at [172, 84] on div "/* Container für die Karten, um die 3D-Perspektive zu ermöglichen */ .card-stac…" at bounding box center [352, 173] width 423 height 234
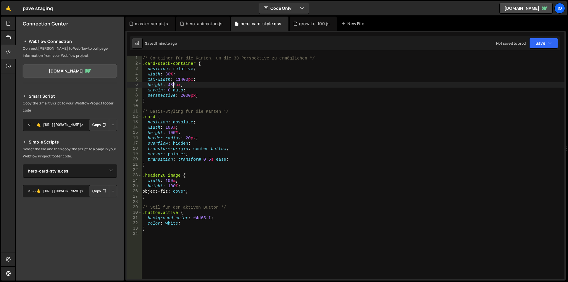
click at [170, 84] on div "/* Container für die Karten, um die 3D-Perspektive zu ermöglichen */ .card-stac…" at bounding box center [352, 173] width 423 height 234
click at [170, 85] on div "/* Container für die Karten, um die 3D-Perspektive zu ermöglichen */ .card-stac…" at bounding box center [352, 168] width 423 height 224
click at [172, 85] on div "/* Container für die Karten, um die 3D-Perspektive zu ermöglichen */ .card-stac…" at bounding box center [352, 173] width 423 height 234
click at [173, 85] on div "/* Container für die Karten, um die 3D-Perspektive zu ermöglichen */ .card-stac…" at bounding box center [352, 173] width 423 height 234
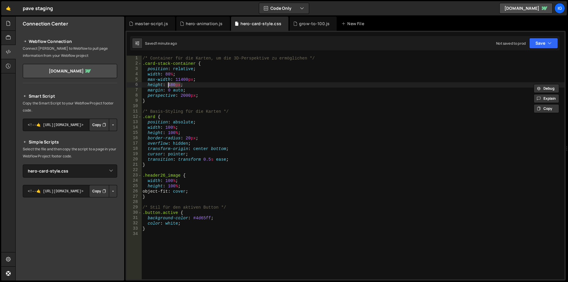
click at [173, 85] on div "/* Container für die Karten, um die 3D-Perspektive zu ermöglichen */ .card-stac…" at bounding box center [352, 168] width 423 height 224
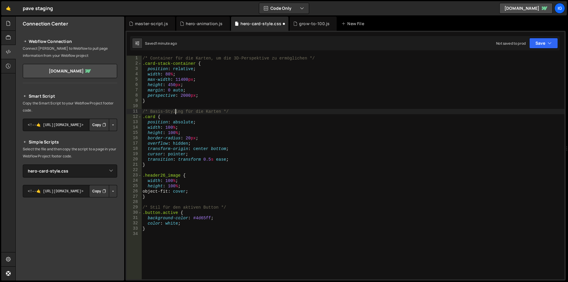
click at [175, 110] on div "/* Container für die Karten, um die 3D-Perspektive zu ermöglichen */ .card-stac…" at bounding box center [352, 173] width 423 height 234
type textarea "/* Basis-Styling für die Karten */"
click at [142, 29] on div "master-script.js" at bounding box center [150, 24] width 50 height 14
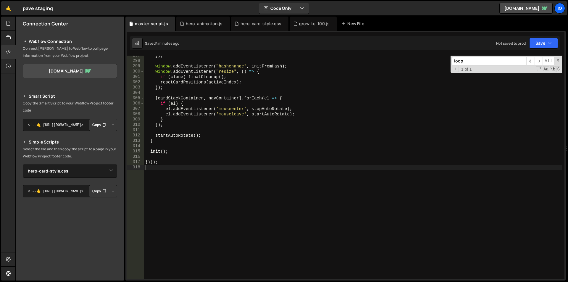
click at [190, 132] on div "}) ; window . addEventListener ( "hashchange" , initFromHash ) ; window . addEv…" at bounding box center [353, 170] width 418 height 234
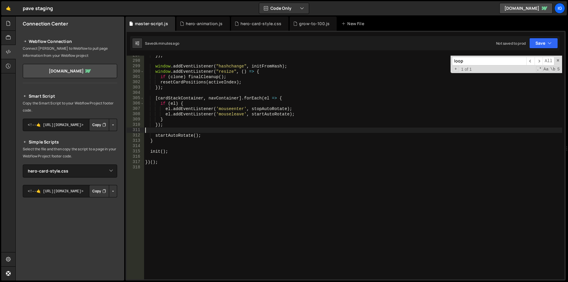
type textarea "})();"
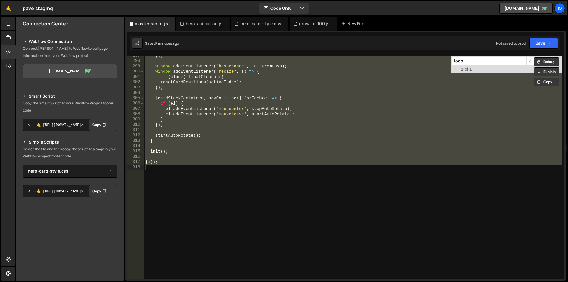
click at [208, 179] on div "}) ; window . addEventListener ( "hashchange" , initFromHash ) ; window . addEv…" at bounding box center [353, 168] width 418 height 224
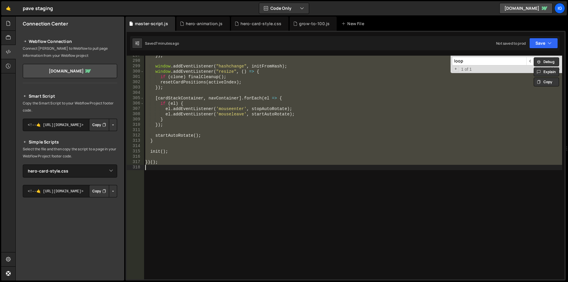
paste textarea
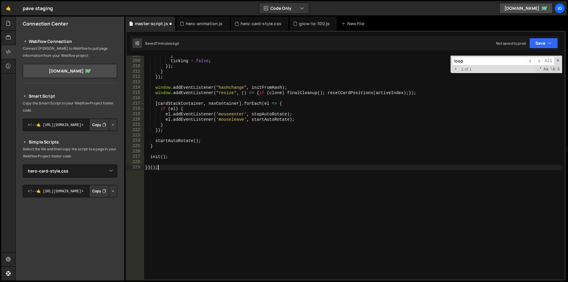
type textarea "activeIndex = (!isNaN(idx) && idx >= 0 && idx < cards.length) ? idx : 0;"
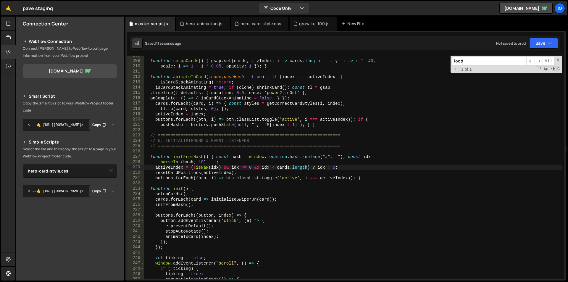
click at [177, 182] on div "function setupCards ( ) { gsap . set ( cards , { zIndex : i => cards . length -…" at bounding box center [353, 170] width 418 height 234
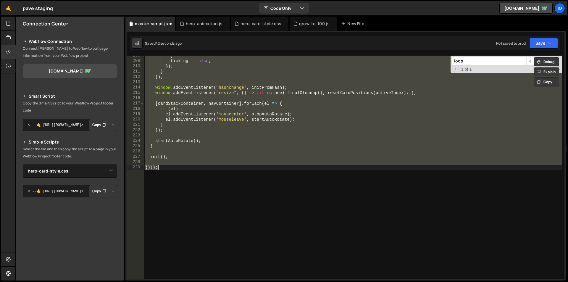
type textarea "})();"
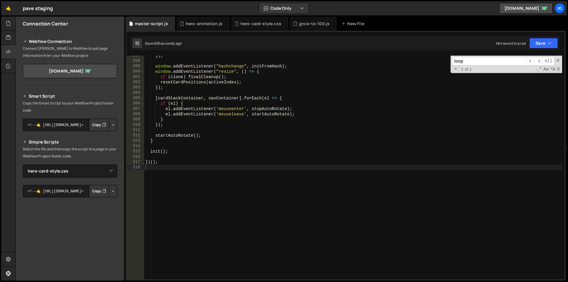
click at [221, 152] on div "}) ; window . addEventListener ( "hashchange" , initFromHash ) ; window . addEv…" at bounding box center [353, 170] width 418 height 234
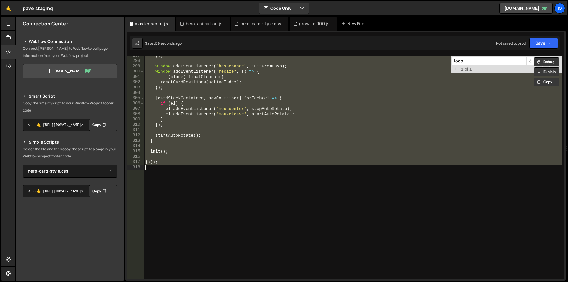
paste textarea
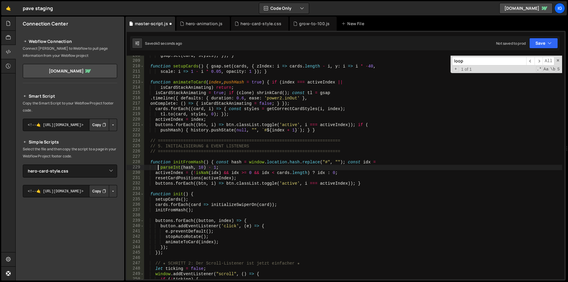
scroll to position [1105, 0]
click at [218, 120] on div "gsap . set ( card , styles ) ; }) ; } function setupCards ( ) { gsap . set ( ca…" at bounding box center [353, 170] width 418 height 234
type textarea "activeIndex = index;"
type input "loop"
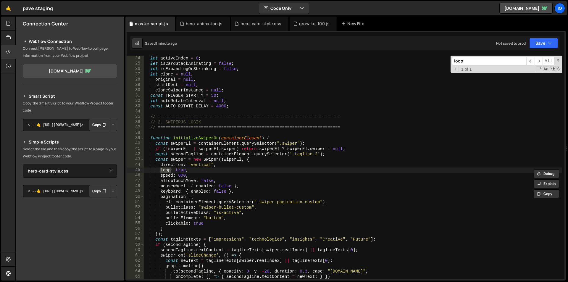
click at [187, 172] on div "let activeIndex = 0 ; let isCardStackAnimating = false ; let isExpandingOrShrin…" at bounding box center [353, 173] width 418 height 234
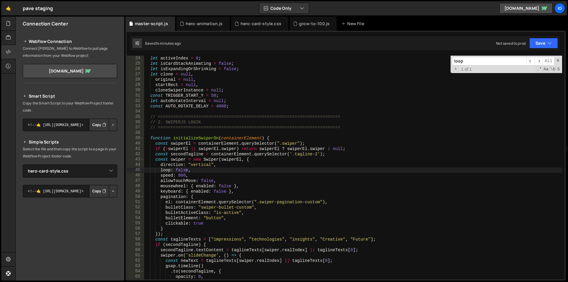
click at [560, 59] on div "loop ​ ​ All Replace All + 1 of 1 .* Aa \b S" at bounding box center [505, 64] width 111 height 17
type textarea "// ========================================================================"
click at [384, 129] on div "let activeIndex = 0 ; let isCardStackAnimating = false ; let isExpandingOrShrin…" at bounding box center [353, 173] width 418 height 234
